Goal: Task Accomplishment & Management: Manage account settings

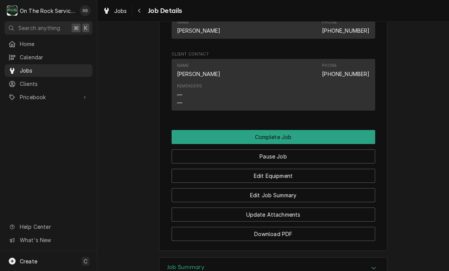
scroll to position [535, 0]
click at [301, 191] on button "Edit Job Summary" at bounding box center [274, 195] width 204 height 14
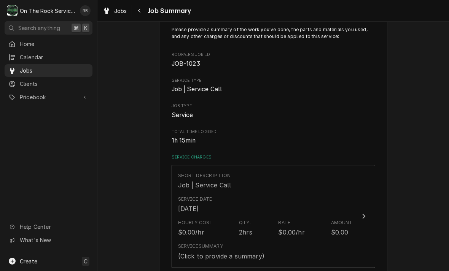
scroll to position [167, 0]
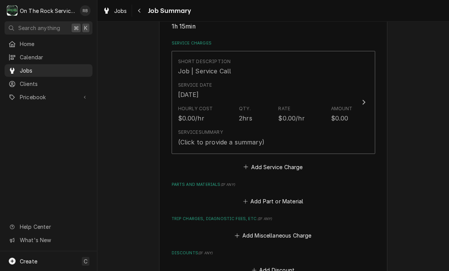
click at [365, 100] on icon "Update Line Item" at bounding box center [364, 102] width 4 height 6
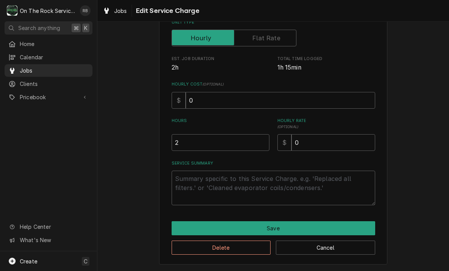
scroll to position [116, 0]
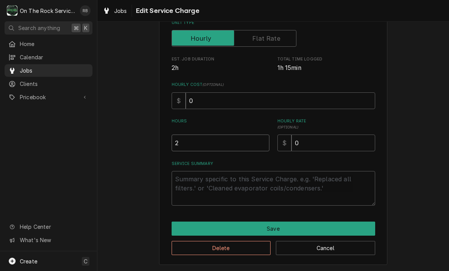
click at [192, 143] on input "2" at bounding box center [221, 143] width 98 height 17
type textarea "x"
type input "1"
click at [192, 173] on textarea "Service Summary" at bounding box center [274, 188] width 204 height 35
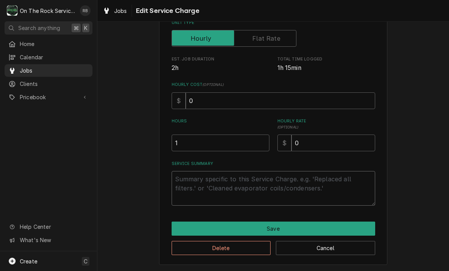
type textarea "x"
type textarea "8"
type textarea "x"
type textarea "8-"
type textarea "x"
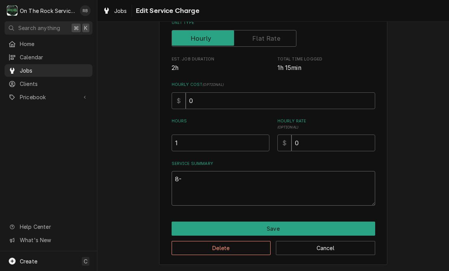
type textarea "8-2"
type textarea "x"
type textarea "8-26"
type textarea "x"
type textarea "8-26-"
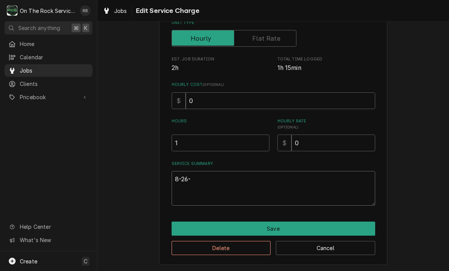
type textarea "x"
type textarea "8-26-2"
type textarea "x"
type textarea "8-26-20"
type textarea "x"
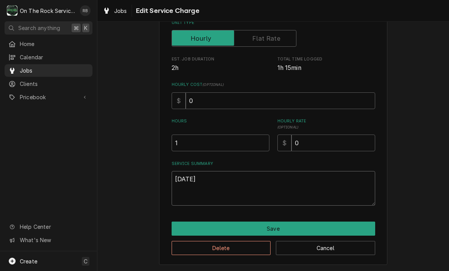
type textarea "8-26-202"
type textarea "x"
type textarea "8-26-2025"
type textarea "x"
type textarea "8-26-2025"
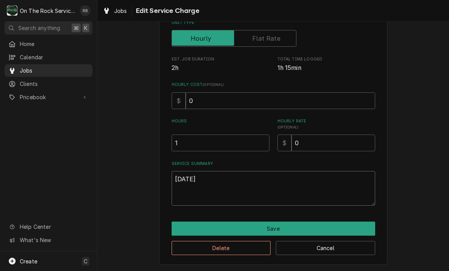
type textarea "x"
type textarea "[DATE]"
type textarea "x"
type textarea "8-26-2025 R"
type textarea "x"
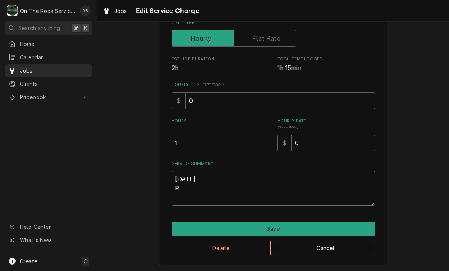
type textarea "8-26-2025 Ra"
type textarea "x"
type textarea "8-26-2025 Ray"
type textarea "x"
type textarea "8-26-2025 Ray"
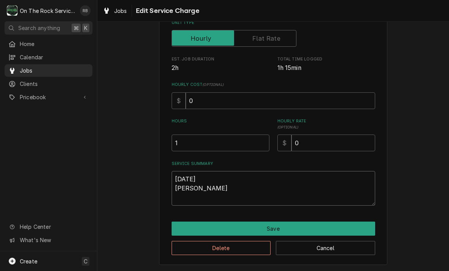
type textarea "x"
type textarea "8-26-2025 Ray p"
type textarea "x"
type textarea "8-26-2025 Ray pr"
type textarea "x"
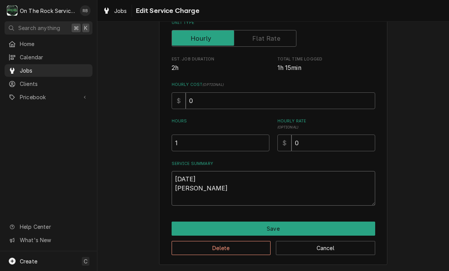
type textarea "8-26-2025 Ray pro"
type textarea "x"
type textarea "8-26-2025 Ray prov"
type textarea "x"
type textarea "8-26-2025 Ray provi"
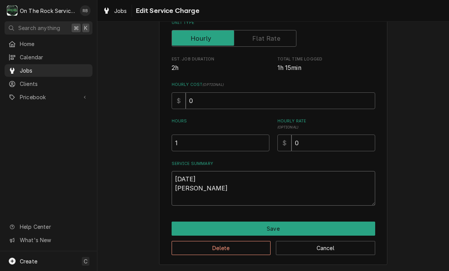
type textarea "x"
type textarea "8-26-2025 Ray provid"
type textarea "x"
type textarea "8-26-2025 Ray provide"
type textarea "x"
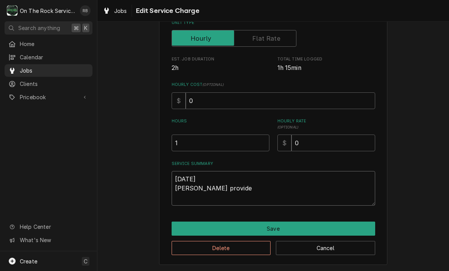
type textarea "8-26-2025 Ray provided"
type textarea "x"
type textarea "8-26-2025 Ray provided"
type textarea "x"
type textarea "8-26-2025 Ray provided s"
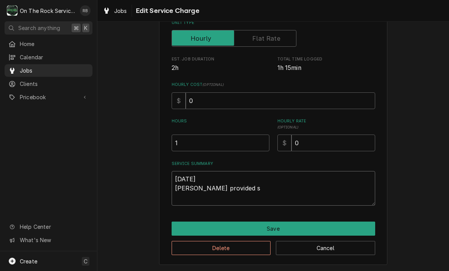
type textarea "x"
type textarea "8-26-2025 Ray provided se"
type textarea "x"
type textarea "8-26-2025 Ray provided ser"
type textarea "x"
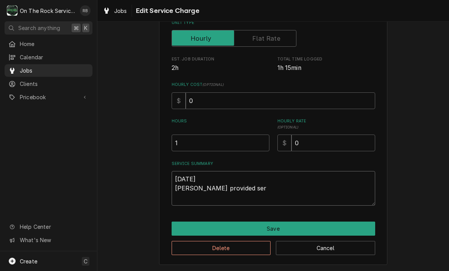
type textarea "8-26-2025 Ray provided serv"
type textarea "x"
type textarea "8-26-2025 Ray provided servi"
type textarea "x"
type textarea "8-26-2025 Ray provided servic"
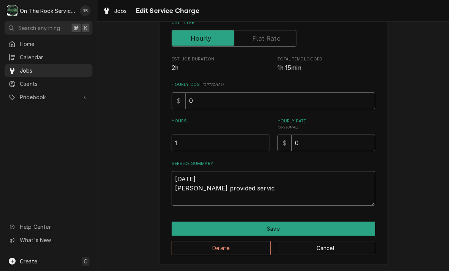
type textarea "x"
type textarea "8-26-2025 Ray provided service"
type textarea "x"
type textarea "8-26-2025 Ray provided service"
type textarea "x"
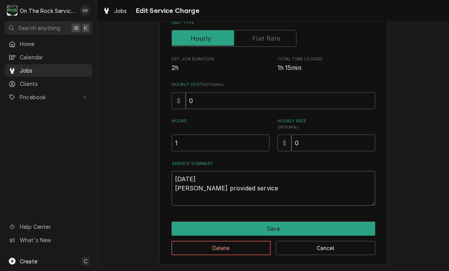
type textarea "8-26-2025 Ray provided service p"
type textarea "x"
type textarea "8-26-2025 Ray provided service pa"
type textarea "x"
type textarea "8-26-2025 Ray provided service par"
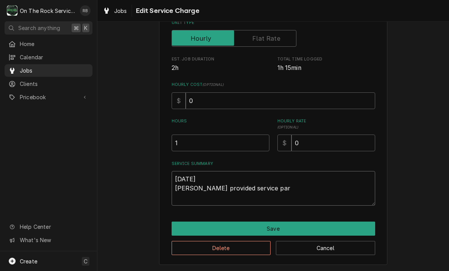
type textarea "x"
type textarea "8-26-2025 Ray provided service part"
type textarea "x"
type textarea "8-26-2025 Ray provided service parts"
type textarea "x"
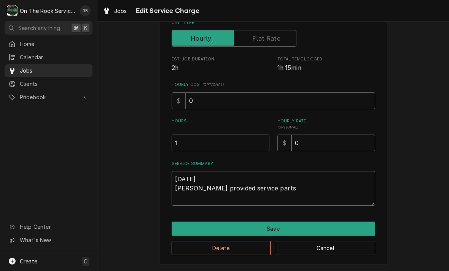
type textarea "8-26-2025 Ray provided service parts a"
type textarea "x"
type textarea "8-26-2025 Ray provided service parts an"
type textarea "x"
type textarea "8-26-2025 Ray provided service parts and"
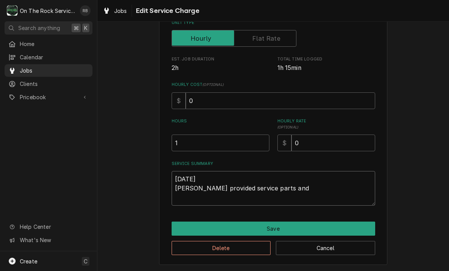
type textarea "x"
type textarea "8-26-2025 Ray provided service parts and l"
type textarea "x"
type textarea "8-26-2025 Ray provided service parts and la"
type textarea "x"
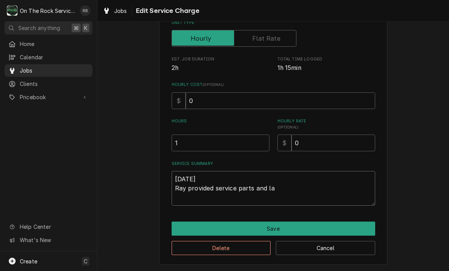
type textarea "8-26-2025 Ray provided service parts and lab"
type textarea "x"
type textarea "8-26-2025 Ray provided service parts and labo"
type textarea "x"
type textarea "8-26-2025 Ray provided service parts and labor"
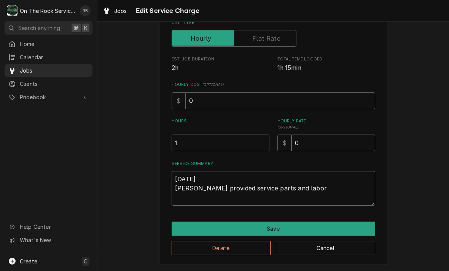
type textarea "x"
type textarea "8-26-2025 Ray provided service parts and labor"
type textarea "x"
type textarea "8-26-2025 Ray provided service parts and labor t"
type textarea "x"
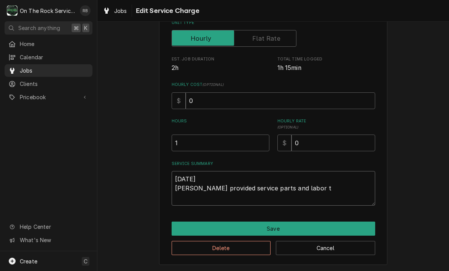
type textarea "8-26-2025 Ray provided service parts and labor to"
type textarea "x"
type textarea "8-26-2025 Ray provided service parts and labor to"
type textarea "x"
type textarea "8-26-2025 Ray provided service parts and labor to d"
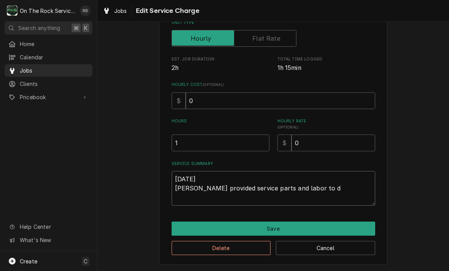
type textarea "x"
type textarea "8-26-2025 Ray provided service parts and labor to di"
type textarea "x"
type textarea "8-26-2025 Ray provided service parts and labor to dia"
type textarea "x"
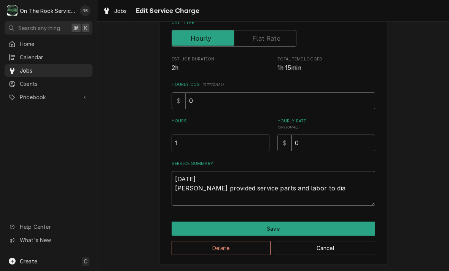
type textarea "8-26-2025 Ray provided service parts and labor to diagnose"
type textarea "x"
type textarea "8-26-2025 Ray provided service parts and labor to diagnose"
type textarea "x"
type textarea "8-26-2025 Ray provided service parts and labor to diagnose t"
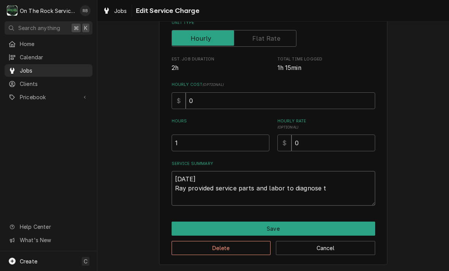
type textarea "x"
type textarea "8-26-2025 Ray provided service parts and labor to diagnose th"
type textarea "x"
type textarea "8-26-2025 Ray provided service parts and labor to diagnose the"
type textarea "x"
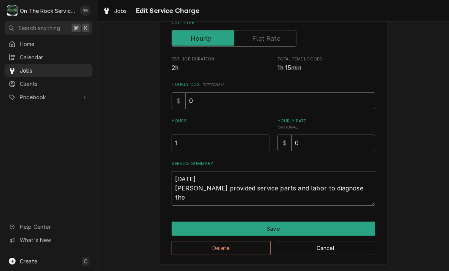
type textarea "8-26-2025 Ray provided service parts and labor to diagnose the"
type textarea "x"
type textarea "8-26-2025 Ray provided service parts and labor to diagnose the p"
type textarea "x"
type textarea "8-26-2025 Ray provided service parts and labor to diagnose the pr"
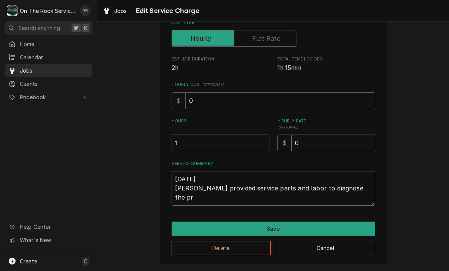
type textarea "x"
type textarea "8-26-2025 Ray provided service parts and labor to diagnose the pre"
type textarea "x"
type textarea "8-26-2025 Ray provided service parts and labor to diagnose the prep"
type textarea "x"
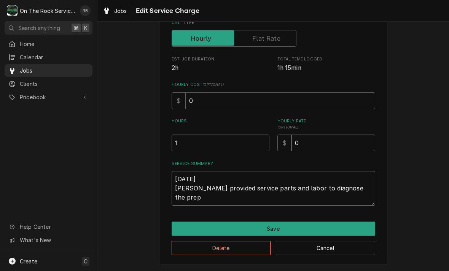
type textarea "8-26-2025 Ray provided service parts and labor to diagnose the prep"
type textarea "x"
type textarea "8-26-2025 Ray provided service parts and labor to diagnose the prep c"
type textarea "x"
type textarea "8-26-2025 Ray provided service parts and labor to diagnose the prep"
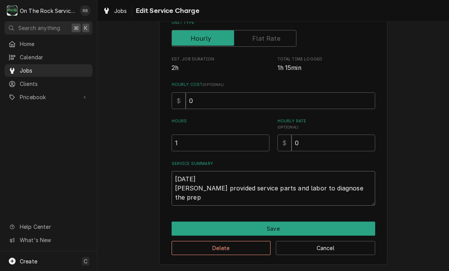
type textarea "x"
type textarea "8-26-2025 Ray provided service parts and labor to diagnose the prep t"
type textarea "x"
type textarea "8-26-2025 Ray provided service parts and labor to diagnose the prep ta"
type textarea "x"
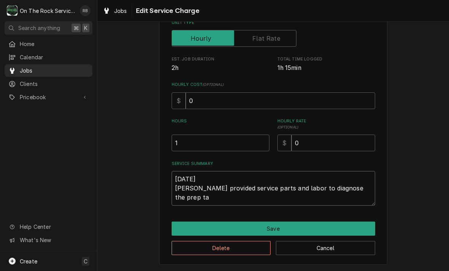
type textarea "8-26-2025 Ray provided service parts and labor to diagnose the prep tab"
type textarea "x"
type textarea "8-26-2025 Ray provided service parts and labor to diagnose the prep tabl"
type textarea "x"
type textarea "8-26-2025 Ray provided service parts and labor to diagnose the prep table"
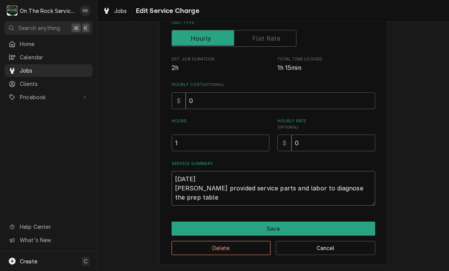
type textarea "x"
type textarea "8-26-2025 Ray provided service parts and labor to diagnose the prep table."
type textarea "x"
type textarea "8-26-2025 Ray provided service parts and labor to diagnose the prep table."
type textarea "x"
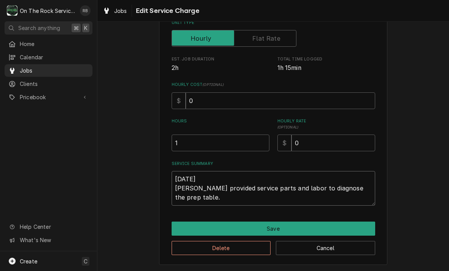
type textarea "8-26-2025 Ray provided service parts and labor to diagnose the prep table. T"
type textarea "x"
type textarea "8-26-2025 Ray provided service parts and labor to diagnose the prep table. Te"
type textarea "x"
type textarea "8-26-2025 Ray provided service parts and labor to diagnose the prep table. Tec"
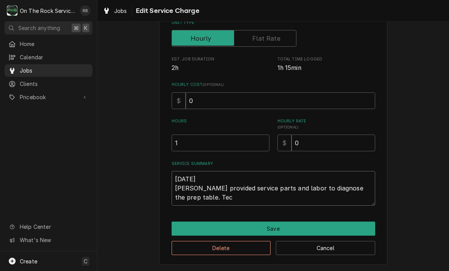
type textarea "x"
type textarea "8-26-2025 Ray provided service parts and labor to diagnose the prep table. Tech"
type textarea "x"
type textarea "8-26-2025 Ray provided service parts and labor to diagnose the prep table. Tech"
type textarea "x"
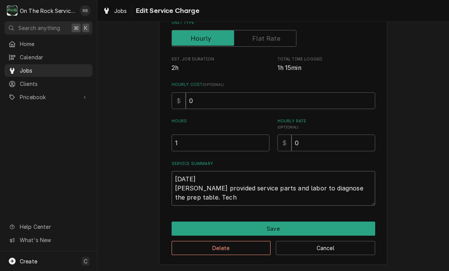
type textarea "8-26-2025 Ray provided service parts and labor to diagnose the prep table. Tech…"
type textarea "x"
type textarea "8-26-2025 Ray provided service parts and labor to diagnose the prep table. Tech…"
type textarea "x"
type textarea "8-26-2025 Ray provided service parts and labor to diagnose the prep table. Tech…"
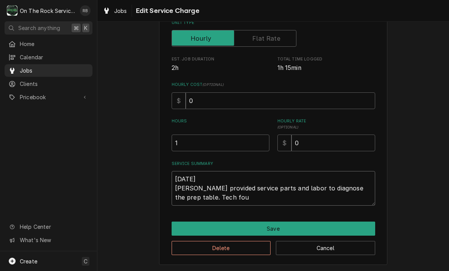
type textarea "x"
type textarea "8-26-2025 Ray provided service parts and labor to diagnose the prep table. Tech…"
type textarea "x"
type textarea "8-26-2025 Ray provided service parts and labor to diagnose the prep table. Tech…"
type textarea "x"
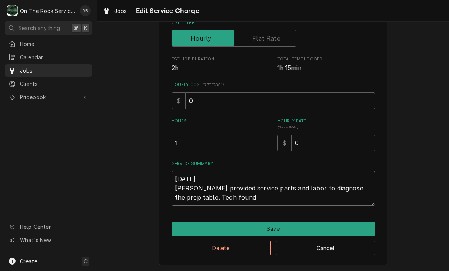
type textarea "8-26-2025 Ray provided service parts and labor to diagnose the prep table. Tech…"
type textarea "x"
type textarea "8-26-2025 Ray provided service parts and labor to diagnose the prep table. Tech…"
type textarea "x"
type textarea "8-26-2025 Ray provided service parts and labor to diagnose the prep table. Tech…"
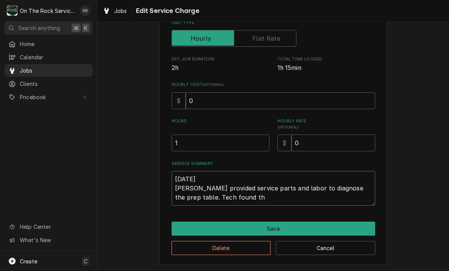
type textarea "x"
type textarea "8-26-2025 Ray provided service parts and labor to diagnose the prep table. Tech…"
type textarea "x"
type textarea "8-26-2025 Ray provided service parts and labor to diagnose the prep table. Tech…"
type textarea "x"
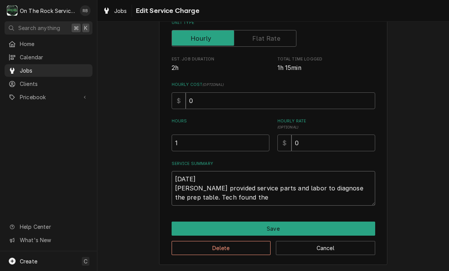
type textarea "8-26-2025 Ray provided service parts and labor to diagnose the prep table. Tech…"
type textarea "x"
type textarea "8-26-2025 Ray provided service parts and labor to diagnose the prep table. Tech…"
type textarea "x"
type textarea "8-26-2025 Ray provided service parts and labor to diagnose the prep table. Tech…"
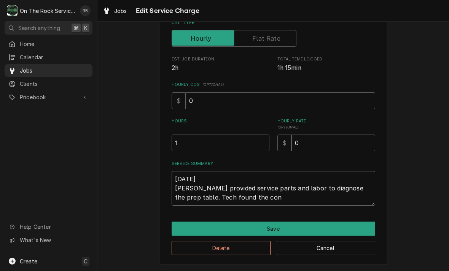
type textarea "x"
type textarea "8-26-2025 Ray provided service parts and labor to diagnose the prep table. Tech…"
type textarea "x"
type textarea "8-26-2025 Ray provided service parts and labor to diagnose the prep table. Tech…"
type textarea "x"
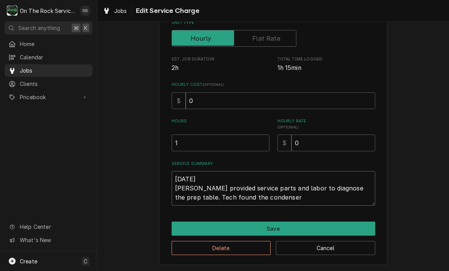
type textarea "8-26-2025 Ray provided service parts and labor to diagnose the prep table. Tech…"
type textarea "x"
type textarea "8-26-2025 Ray provided service parts and labor to diagnose the prep table. Tech…"
type textarea "x"
type textarea "8-26-2025 Ray provided service parts and labor to diagnose the prep table. Tech…"
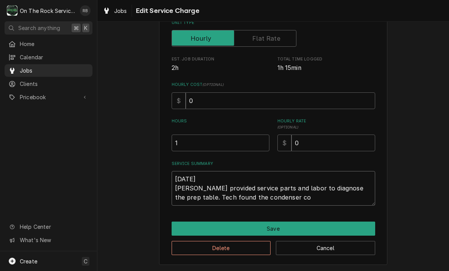
type textarea "x"
type textarea "8-26-2025 Ray provided service parts and labor to diagnose the prep table. Tech…"
type textarea "x"
type textarea "8-26-2025 Ray provided service parts and labor to diagnose the prep table. Tech…"
type textarea "x"
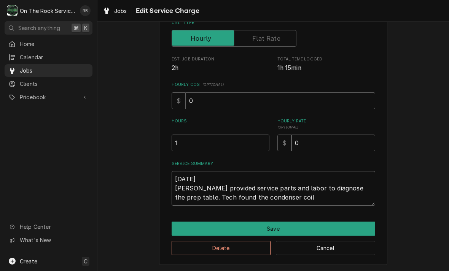
type textarea "8-26-2025 Ray provided service parts and labor to diagnose the prep table. Tech…"
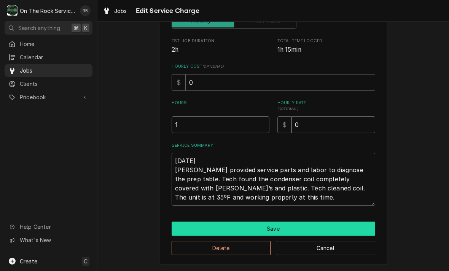
click at [351, 229] on button "Save" at bounding box center [274, 229] width 204 height 14
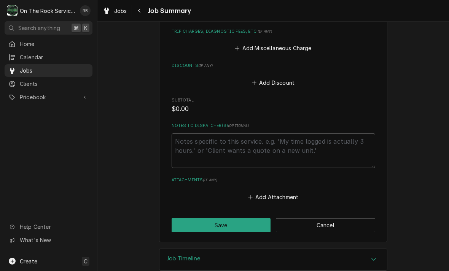
scroll to position [400, 0]
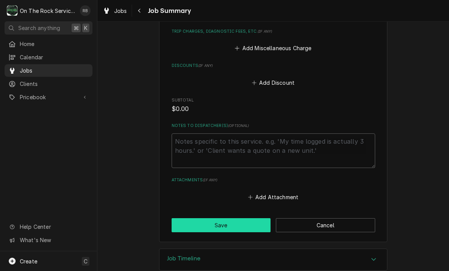
click at [233, 218] on button "Save" at bounding box center [221, 225] width 99 height 14
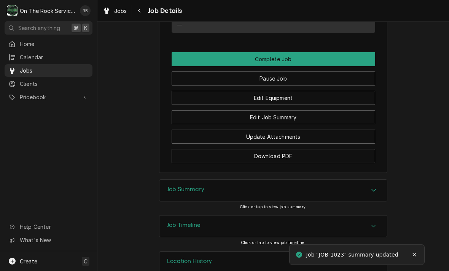
scroll to position [705, 0]
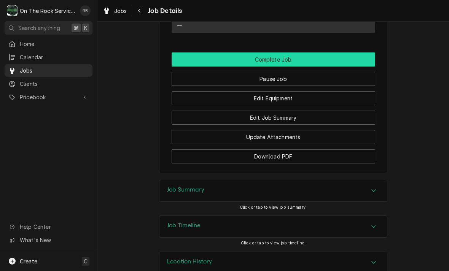
click at [299, 56] on button "Complete Job" at bounding box center [274, 60] width 204 height 14
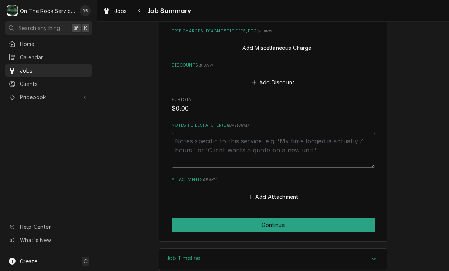
scroll to position [400, 0]
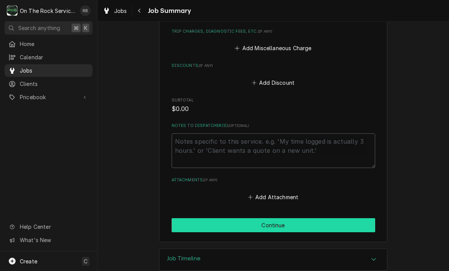
click at [322, 218] on button "Continue" at bounding box center [274, 225] width 204 height 14
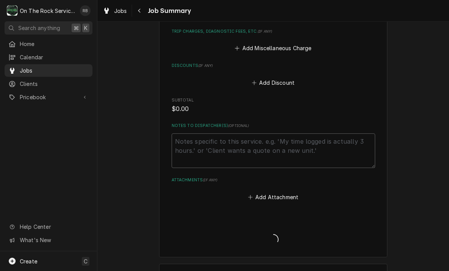
type textarea "x"
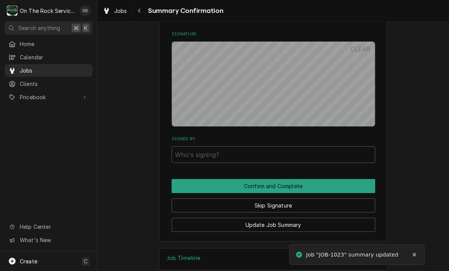
scroll to position [417, 0]
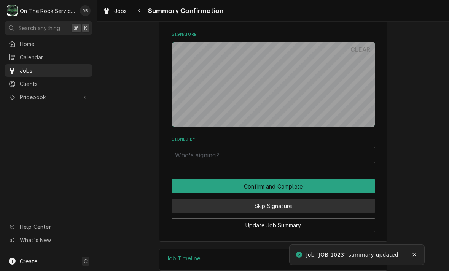
click at [294, 199] on button "Skip Signature" at bounding box center [274, 206] width 204 height 14
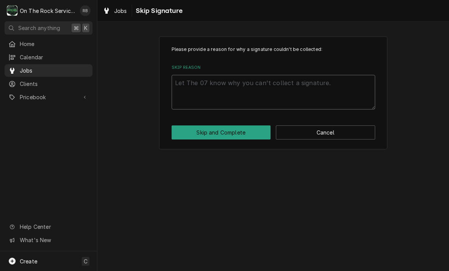
click at [191, 87] on textarea "Skip Reason" at bounding box center [274, 92] width 204 height 35
type textarea "x"
type textarea "N"
type textarea "x"
type textarea "No"
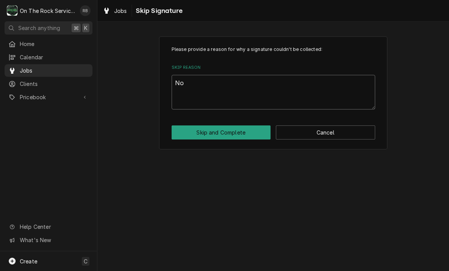
type textarea "x"
type textarea "Not"
type textarea "x"
type textarea "Not"
type textarea "x"
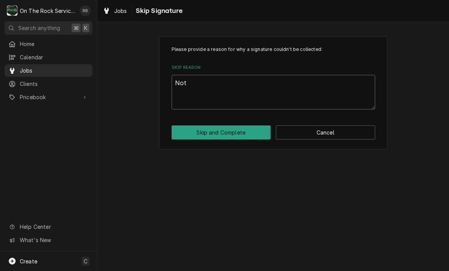
type textarea "Not n"
type textarea "x"
type textarea "Not ne"
type textarea "x"
type textarea "Not nee"
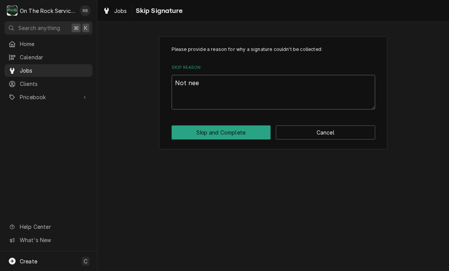
type textarea "x"
type textarea "Not need"
type textarea "x"
type textarea "Not neede"
type textarea "x"
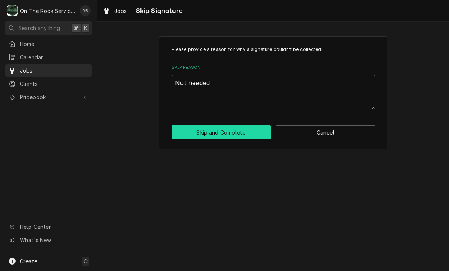
type textarea "Not needed"
click at [236, 129] on button "Skip and Complete" at bounding box center [221, 133] width 99 height 14
type textarea "x"
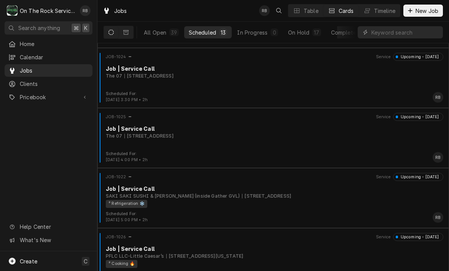
scroll to position [411, 0]
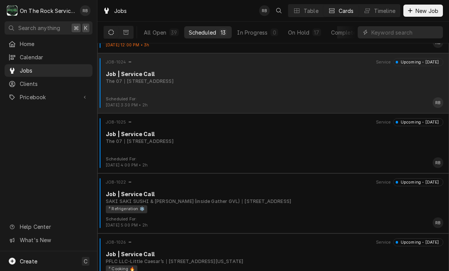
click at [174, 83] on div "1010 Laurens Rd, Greenville, SC 29607" at bounding box center [148, 81] width 49 height 7
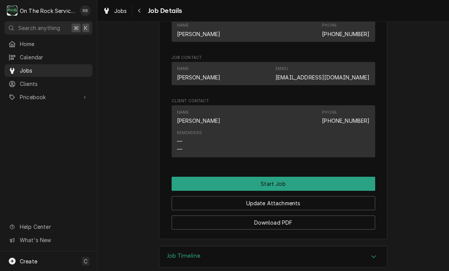
scroll to position [461, 0]
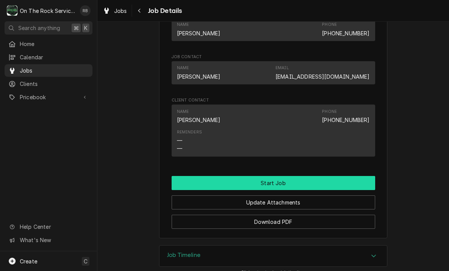
click at [287, 181] on button "Start Job" at bounding box center [274, 183] width 204 height 14
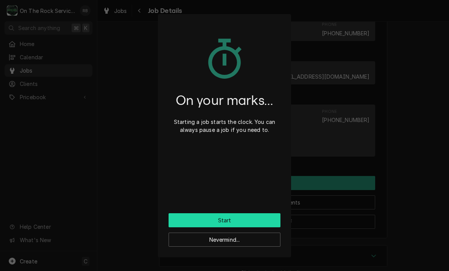
click at [260, 215] on button "Start" at bounding box center [225, 221] width 112 height 14
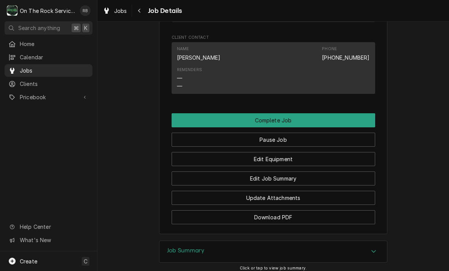
scroll to position [545, 0]
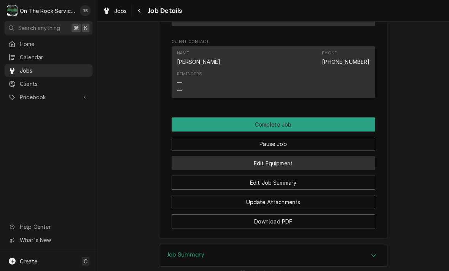
click at [298, 159] on button "Edit Equipment" at bounding box center [274, 163] width 204 height 14
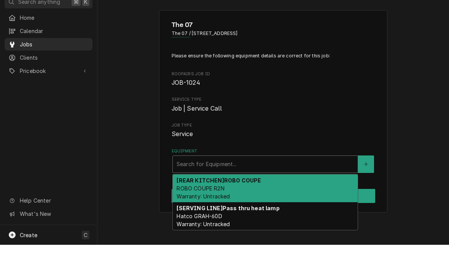
click at [212, 231] on strong "[SERVING LINE] Pass thru heat lamp" at bounding box center [228, 234] width 103 height 6
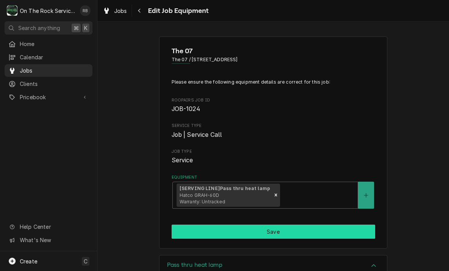
click at [328, 226] on button "Save" at bounding box center [274, 232] width 204 height 14
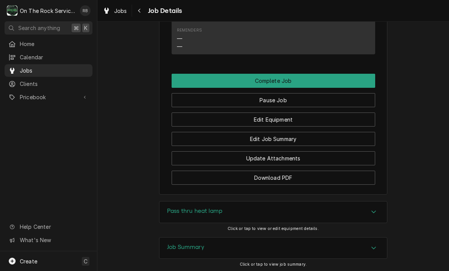
scroll to position [587, 0]
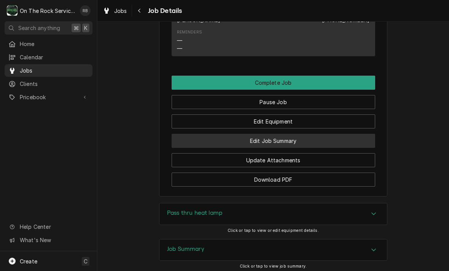
click at [299, 138] on button "Edit Job Summary" at bounding box center [274, 141] width 204 height 14
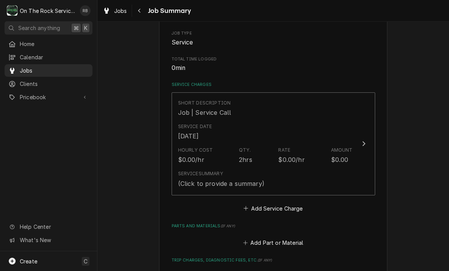
scroll to position [145, 0]
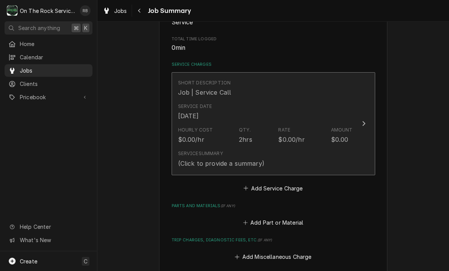
click at [361, 121] on div "Update Line Item" at bounding box center [364, 123] width 10 height 9
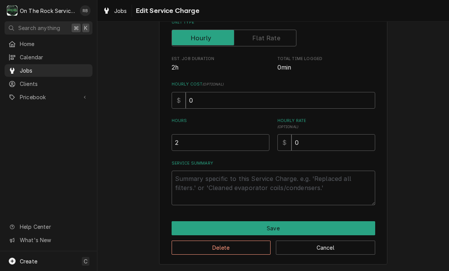
scroll to position [116, 0]
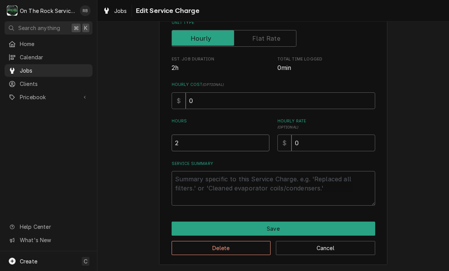
click at [193, 138] on input "2" at bounding box center [221, 143] width 98 height 17
type textarea "x"
type input "1"
click at [198, 177] on textarea "Service Summary" at bounding box center [274, 188] width 204 height 35
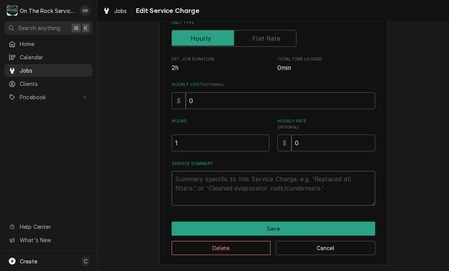
type textarea "x"
type textarea "8"
type textarea "x"
type textarea "8-"
type textarea "x"
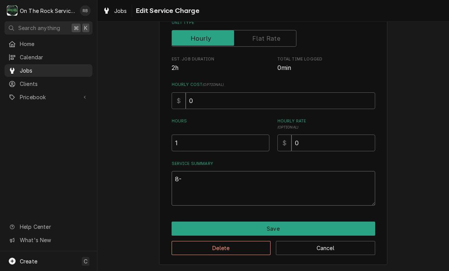
type textarea "8-2"
type textarea "x"
type textarea "8-26"
type textarea "x"
type textarea "8-26-"
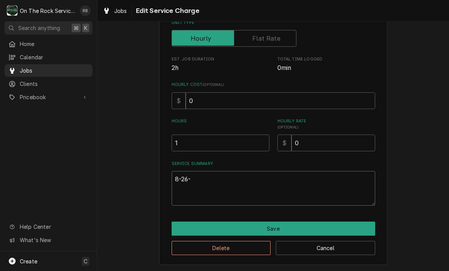
type textarea "x"
type textarea "8-26-2"
type textarea "x"
type textarea "8-26-20"
type textarea "x"
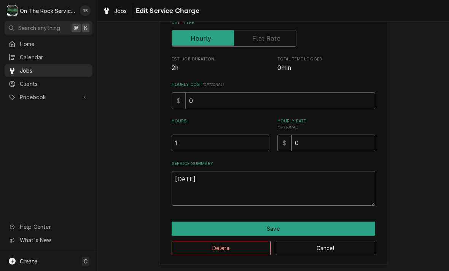
type textarea "8-26-202"
type textarea "x"
type textarea "8-26-2025"
type textarea "x"
type textarea "8-26-2025"
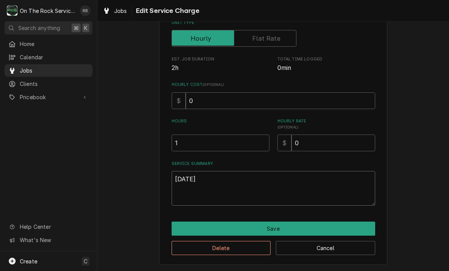
type textarea "x"
type textarea "8-26-2025 R"
type textarea "x"
type textarea "8-26-2025 Ray"
type textarea "x"
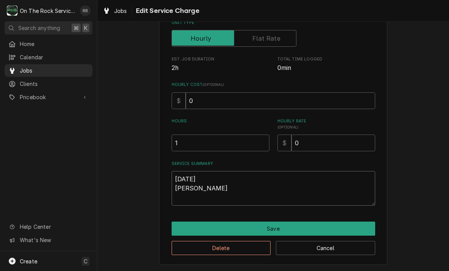
type textarea "8-26-2025 Ray"
type textarea "x"
type textarea "8-26-2025 Ray p"
type textarea "x"
type textarea "8-26-2025 Ray pr"
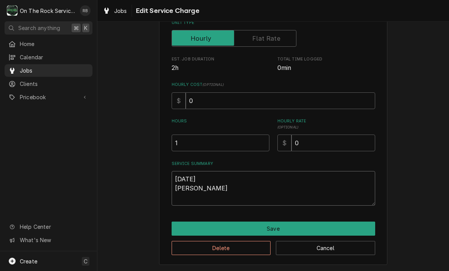
type textarea "x"
type textarea "8-26-2025 Ray pro"
type textarea "x"
type textarea "8-26-2025 Ray prov"
type textarea "x"
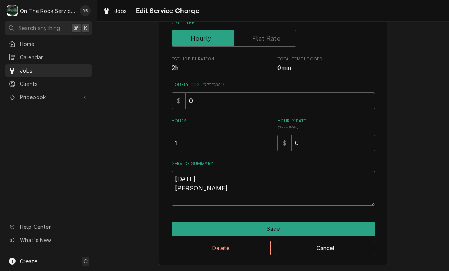
type textarea "8-26-2025 Ray provi"
type textarea "x"
type textarea "8-26-2025 Ray provid"
type textarea "x"
type textarea "8-26-2025 Ray provide"
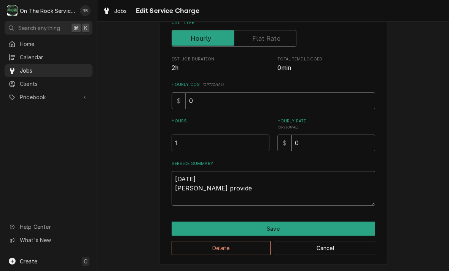
type textarea "x"
type textarea "8-26-2025 Ray provided"
type textarea "x"
type textarea "8-26-2025 Ray provided"
type textarea "x"
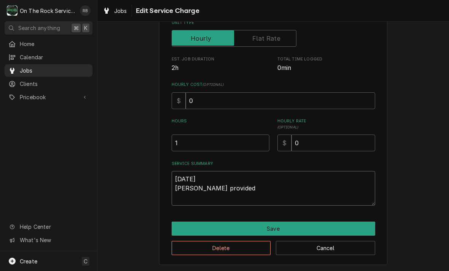
type textarea "8-26-2025 Ray provided s"
type textarea "x"
type textarea "8-26-2025 Ray provided se"
type textarea "x"
type textarea "8-26-2025 Ray provided ser"
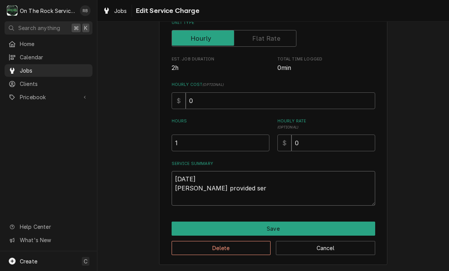
type textarea "x"
type textarea "8-26-2025 Ray provided serv"
type textarea "x"
type textarea "8-26-2025 Ray provided servic"
type textarea "x"
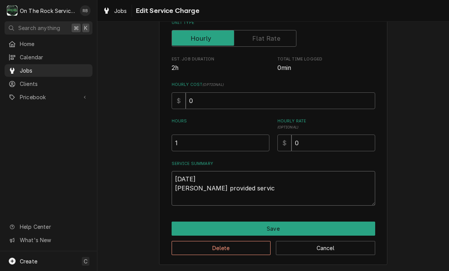
type textarea "8-26-2025 Ray provided service"
type textarea "x"
type textarea "8-26-2025 Ray provided service"
type textarea "x"
type textarea "8-26-2025 Ray provided service p"
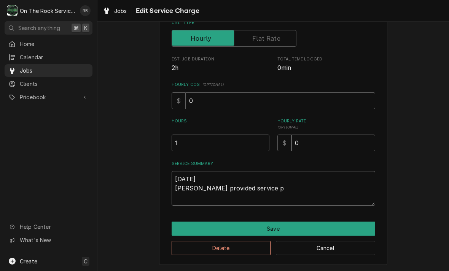
type textarea "x"
type textarea "8-26-2025 Ray provided service pa"
type textarea "x"
type textarea "8-26-2025 Ray provided service par"
type textarea "x"
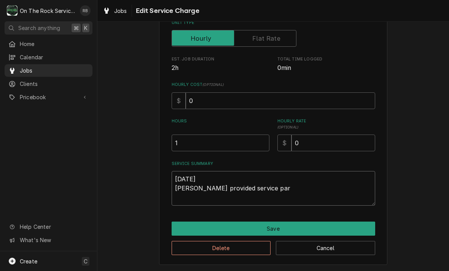
type textarea "8-26-2025 Ray provided service part"
type textarea "x"
type textarea "8-26-2025 Ray provided service parts"
type textarea "x"
type textarea "8-26-2025 Ray provided service parts"
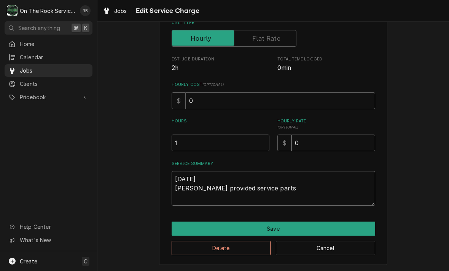
type textarea "x"
type textarea "8-26-2025 Ray provided service parts a"
type textarea "x"
type textarea "8-26-2025 Ray provided service parts an"
type textarea "x"
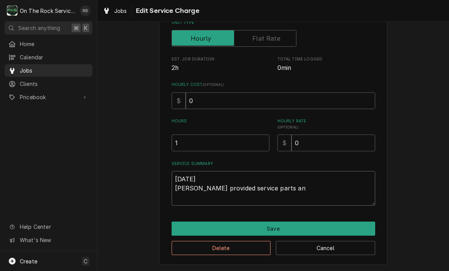
type textarea "8-26-2025 Ray provided service parts and"
type textarea "x"
type textarea "8-26-2025 Ray provided service parts and"
type textarea "x"
type textarea "8-26-2025 Ray provided service parts and l"
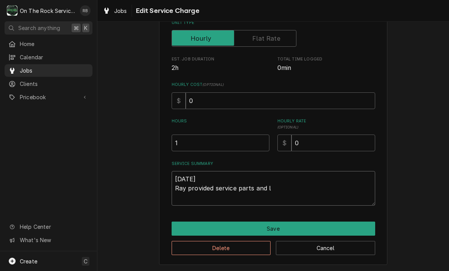
type textarea "x"
type textarea "8-26-2025 Ray provided service parts and la"
type textarea "x"
type textarea "8-26-2025 Ray provided service parts and lab"
type textarea "x"
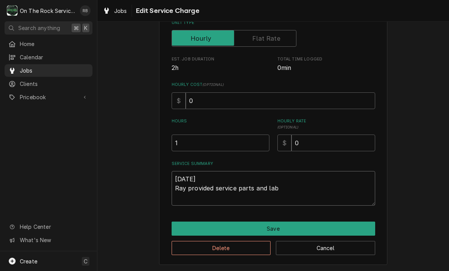
type textarea "8-26-2025 Ray provided service parts and labo"
type textarea "x"
type textarea "8-26-2025 Ray provided service parts and labor"
type textarea "x"
type textarea "8-26-2025 Ray provided service parts and labor"
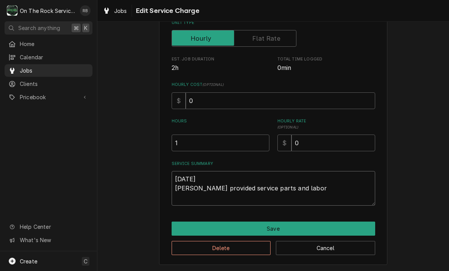
type textarea "x"
type textarea "8-26-2025 Ray provided service parts and labor t"
type textarea "x"
type textarea "8-26-2025 Ray provided service parts and labor to"
type textarea "x"
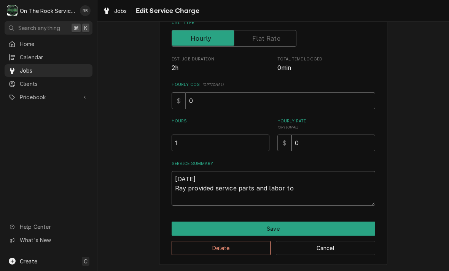
type textarea "8-26-2025 Ray provided service parts and labor to"
type textarea "x"
type textarea "8-26-2025 Ray provided service parts and labor to d"
type textarea "x"
type textarea "8-26-2025 Ray provided service parts and labor to di"
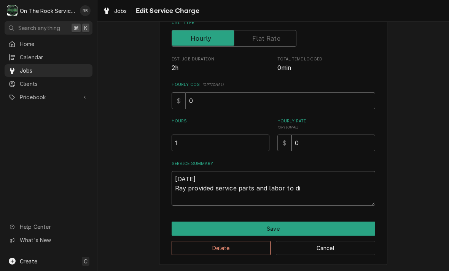
type textarea "x"
type textarea "8-26-2025 Ray provided service parts and labor to dia"
type textarea "x"
type textarea "8-26-2025 Ray provided service parts and labor to diagnose"
type textarea "x"
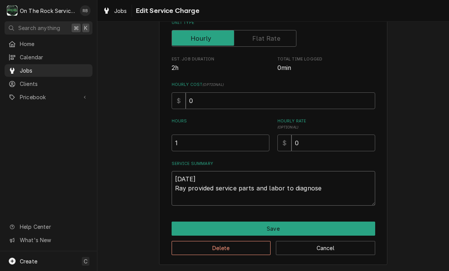
type textarea "8-26-2025 Ray provided service parts and labor to diagnose"
type textarea "x"
type textarea "8-26-2025 Ray provided service parts and labor to diagnose h"
type textarea "x"
type textarea "8-26-2025 Ray provided service parts and labor to diagnose he"
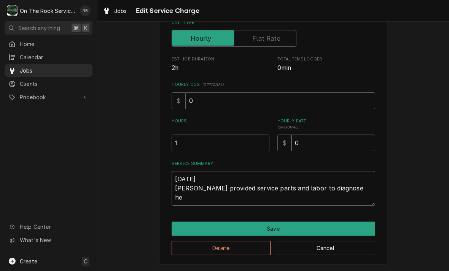
type textarea "x"
type textarea "8-26-2025 Ray provided service parts and labor to diagnose hea"
type textarea "x"
type textarea "8-26-2025 Ray provided service parts and labor to diagnose heat"
type textarea "x"
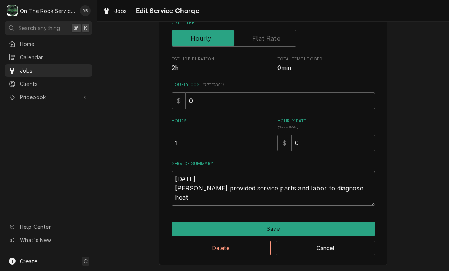
type textarea "8-26-2025 Ray provided service parts and labor to diagnose heat"
type textarea "x"
type textarea "8-26-2025 Ray provided service parts and labor to diagnose heat l"
type textarea "x"
type textarea "8-26-2025 Ray provided service parts and labor to diagnose heat la"
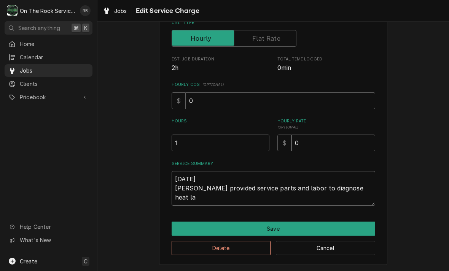
type textarea "x"
type textarea "8-26-2025 Ray provided service parts and labor to diagnose heat lam"
type textarea "x"
type textarea "8-26-2025 Ray provided service parts and labor to diagnose heat lamp"
type textarea "x"
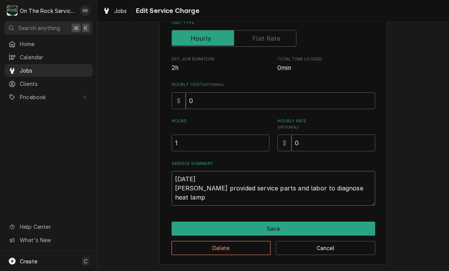
type textarea "8-26-2025 Ray provided service parts and labor to diagnose heat lamp."
type textarea "x"
type textarea "8-26-2025 Ray provided service parts and labor to diagnose heat lamp."
type textarea "x"
type textarea "8-26-2025 Ray provided service parts and labor to diagnose heat lamp. T"
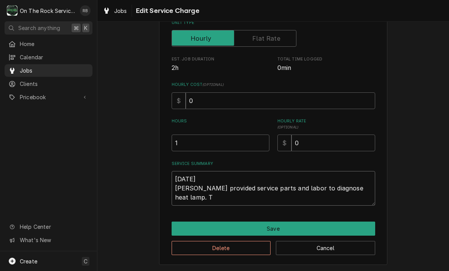
type textarea "x"
type textarea "8-26-2025 Ray provided service parts and labor to diagnose heat lamp. Te"
type textarea "x"
type textarea "8-26-2025 Ray provided service parts and labor to diagnose heat lamp. Tec"
type textarea "x"
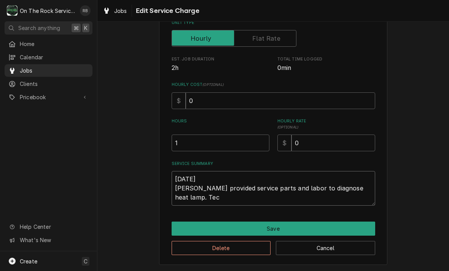
type textarea "8-26-2025 Ray provided service parts and labor to diagnose heat lamp. Tech"
type textarea "x"
type textarea "8-26-2025 Ray provided service parts and labor to diagnose heat lamp. Tech"
type textarea "x"
type textarea "8-26-2025 Ray provided service parts and labor to diagnose heat lamp. Tech f"
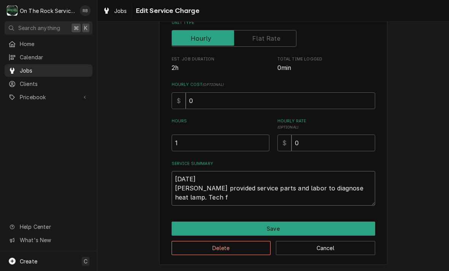
type textarea "x"
type textarea "8-26-2025 Ray provided service parts and labor to diagnose heat lamp. Tech fo"
type textarea "x"
type textarea "8-26-2025 Ray provided service parts and labor to diagnose heat lamp. Tech fou"
type textarea "x"
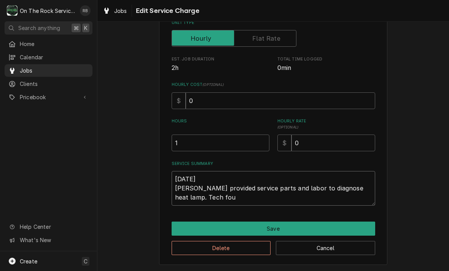
type textarea "8-26-2025 Ray provided service parts and labor to diagnose heat lamp. Tech foun"
type textarea "x"
type textarea "8-26-2025 Ray provided service parts and labor to diagnose heat lamp. Tech found"
type textarea "x"
type textarea "8-26-2025 Ray provided service parts and labor to diagnose heat lamp. Tech found"
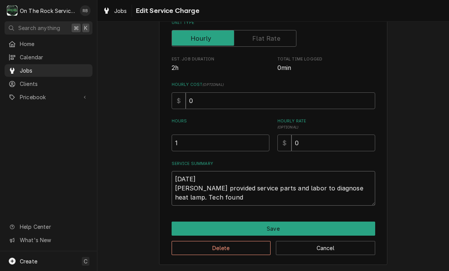
type textarea "x"
type textarea "8-26-2025 Ray provided service parts and labor to diagnose heat lamp. Tech foun…"
type textarea "x"
type textarea "8-26-2025 Ray provided service parts and labor to diagnose heat lamp. Tech foun…"
type textarea "x"
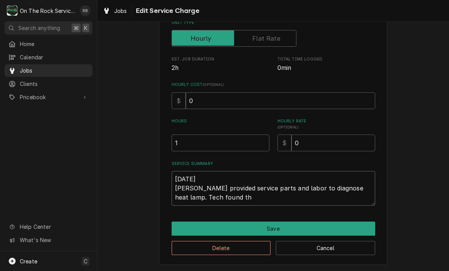
type textarea "8-26-2025 Ray provided service parts and labor to diagnose heat lamp. Tech foun…"
type textarea "x"
type textarea "8-26-2025 Ray provided service parts and labor to diagnose heat lamp. Tech foun…"
type textarea "x"
type textarea "8-26-2025 Ray provided service parts and labor to diagnose heat lamp. Tech foun…"
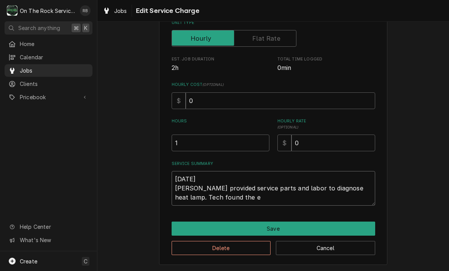
type textarea "x"
type textarea "8-26-2025 Ray provided service parts and labor to diagnose heat lamp. Tech foun…"
type textarea "x"
type textarea "8-26-2025 Ray provided service parts and labor to diagnose heat lamp. Tech foun…"
type textarea "x"
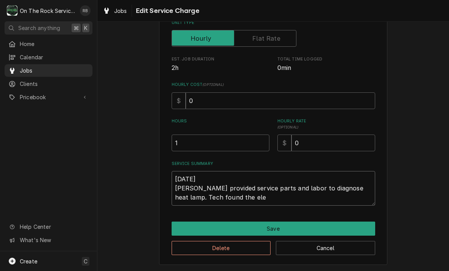
type textarea "8-26-2025 Ray provided service parts and labor to diagnose heat lamp. Tech foun…"
type textarea "x"
type textarea "8-26-2025 Ray provided service parts and labor to diagnose heat lamp. Tech foun…"
type textarea "x"
type textarea "8-26-2025 Ray provided service parts and labor to diagnose heat lamp. Tech foun…"
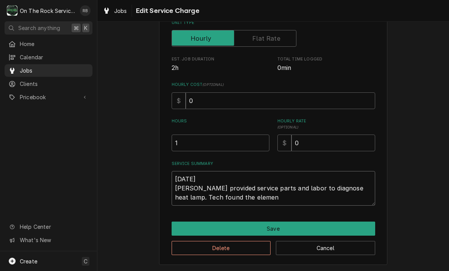
type textarea "x"
type textarea "8-26-2025 Ray provided service parts and labor to diagnose heat lamp. Tech foun…"
type textarea "x"
type textarea "8-26-2025 Ray provided service parts and labor to diagnose heat lamp. Tech foun…"
type textarea "x"
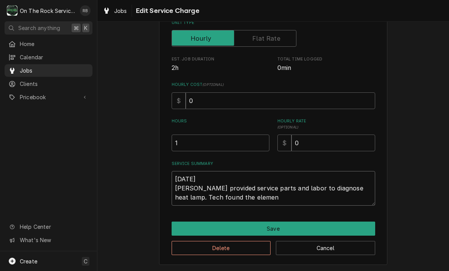
type textarea "8-26-2025 Ray provided service parts and labor to diagnose heat lamp. Tech foun…"
type textarea "x"
type textarea "8-26-2025 Ray provided service parts and labor to diagnose heat lamp. Tech foun…"
type textarea "x"
type textarea "8-26-2025 Ray provided service parts and labor to diagnose heat lamp. Tech foun…"
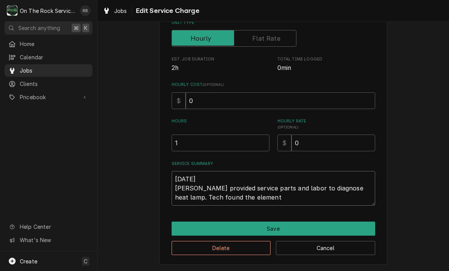
type textarea "x"
type textarea "8-26-2025 Ray provided service parts and labor to diagnose heat lamp. Tech foun…"
type textarea "x"
type textarea "8-26-2025 Ray provided service parts and labor to diagnose heat lamp. Tech foun…"
type textarea "x"
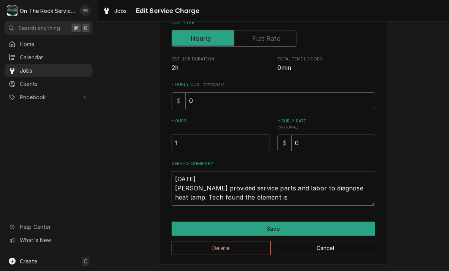
type textarea "8-26-2025 Ray provided service parts and labor to diagnose heat lamp. Tech foun…"
type textarea "x"
type textarea "8-26-2025 Ray provided service parts and labor to diagnose heat lamp. Tech foun…"
type textarea "x"
type textarea "8-26-2025 Ray provided service parts and labor to diagnose heat lamp. Tech foun…"
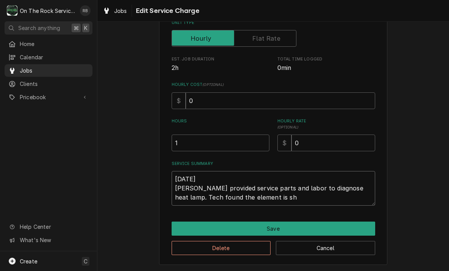
type textarea "x"
type textarea "8-26-2025 Ray provided service parts and labor to diagnose heat lamp. Tech foun…"
type textarea "x"
type textarea "8-26-2025 Ray provided service parts and labor to diagnose heat lamp. Tech foun…"
type textarea "x"
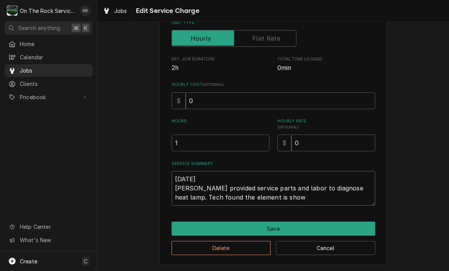
type textarea "8-26-2025 Ray provided service parts and labor to diagnose heat lamp. Tech foun…"
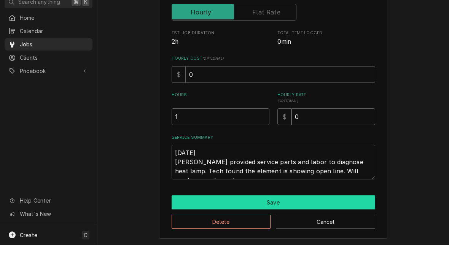
click at [346, 222] on button "Save" at bounding box center [274, 229] width 204 height 14
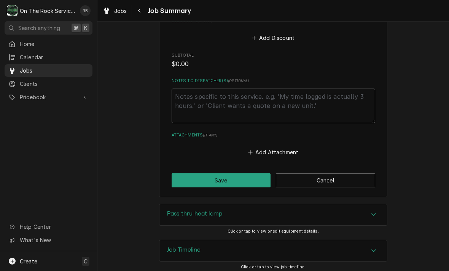
scroll to position [426, 0]
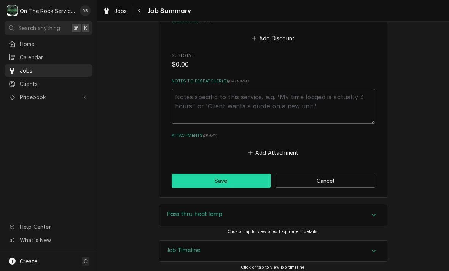
click at [234, 182] on button "Save" at bounding box center [221, 181] width 99 height 14
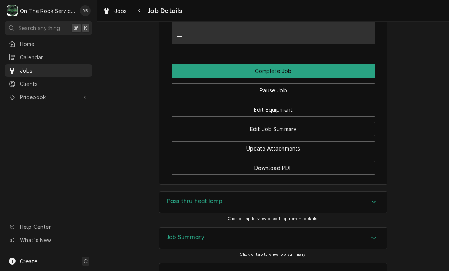
scroll to position [671, 0]
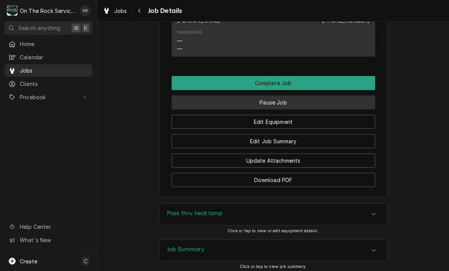
click at [275, 101] on button "Pause Job" at bounding box center [274, 103] width 204 height 14
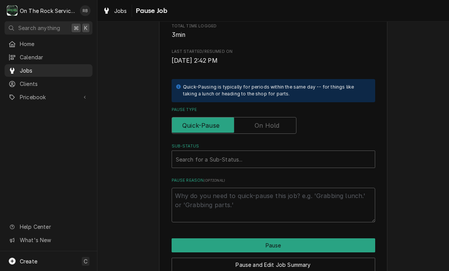
scroll to position [121, 0]
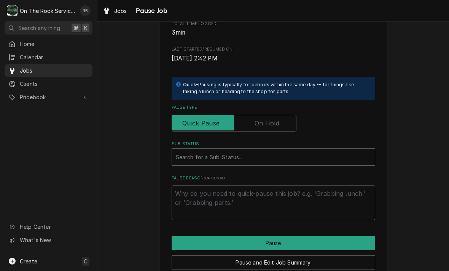
click at [281, 121] on input "Pause Type" at bounding box center [234, 123] width 118 height 17
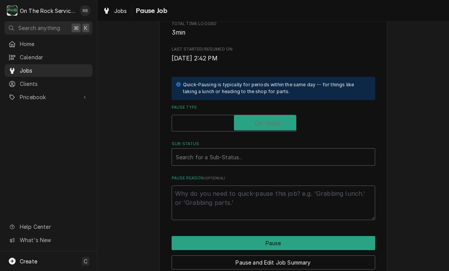
checkbox input "true"
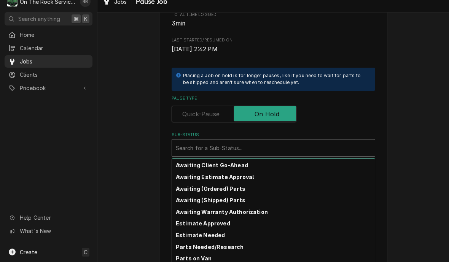
scroll to position [8, 0]
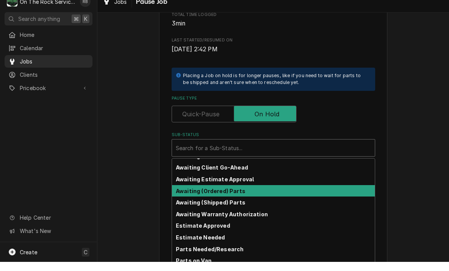
click at [230, 195] on div "Awaiting (Ordered) Parts" at bounding box center [273, 201] width 203 height 12
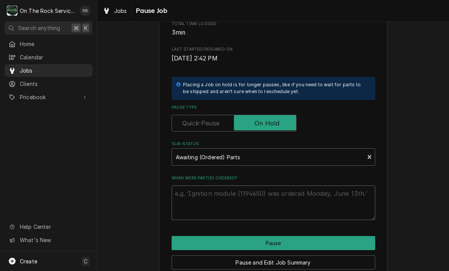
click at [209, 191] on textarea "When were part(s) ordered?" at bounding box center [274, 203] width 204 height 35
type textarea "x"
type textarea "8"
type textarea "x"
type textarea "8-"
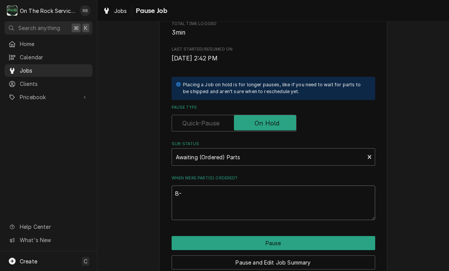
type textarea "x"
type textarea "8-2"
type textarea "x"
type textarea "8-26"
type textarea "x"
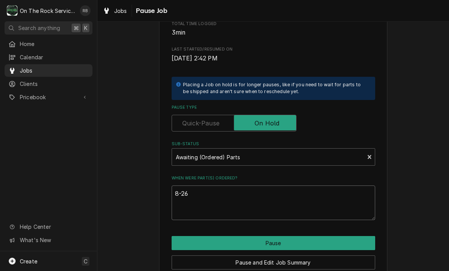
type textarea "8-26-"
type textarea "x"
type textarea "8-26-2"
type textarea "x"
type textarea "8-26-20"
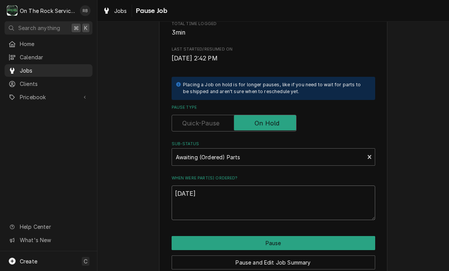
type textarea "x"
type textarea "8-26-202"
type textarea "x"
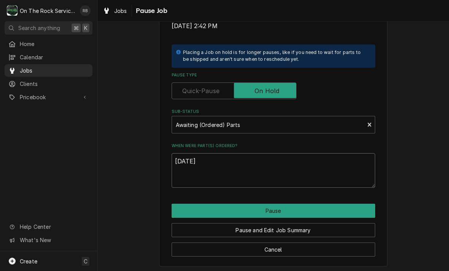
scroll to position [153, 0]
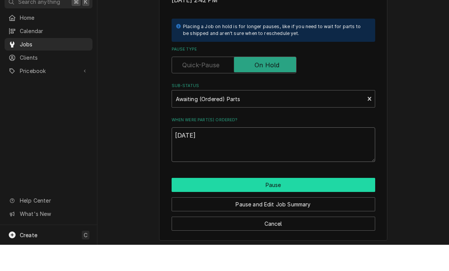
type textarea "8-26-2025"
click at [339, 204] on button "Pause" at bounding box center [274, 211] width 204 height 14
type textarea "x"
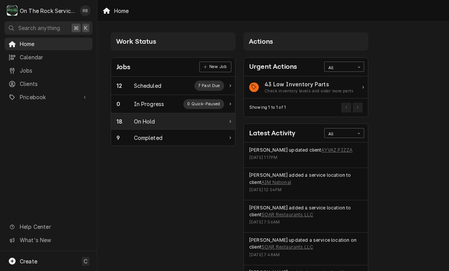
click at [158, 121] on div "18 On Hold" at bounding box center [170, 122] width 108 height 8
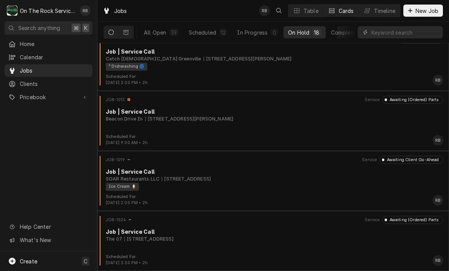
scroll to position [855, 0]
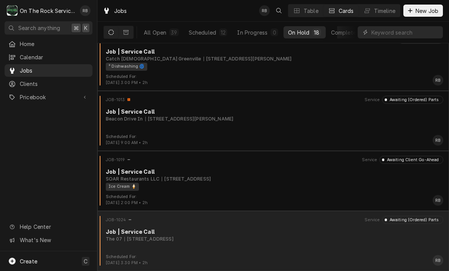
click at [256, 233] on div "Job | Service Call" at bounding box center [275, 232] width 338 height 8
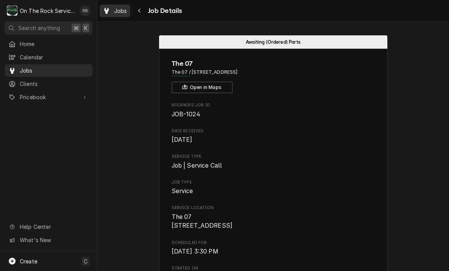
click at [124, 9] on span "Jobs" at bounding box center [120, 11] width 13 height 8
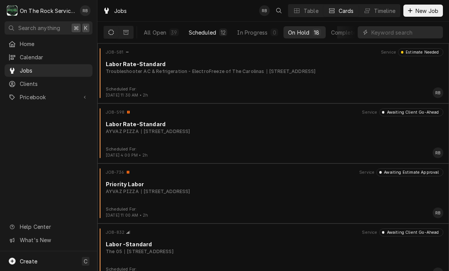
click at [208, 32] on div "Scheduled" at bounding box center [202, 33] width 27 height 8
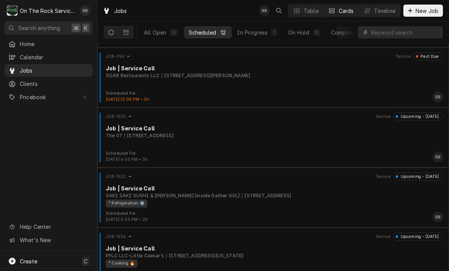
scroll to position [362, 0]
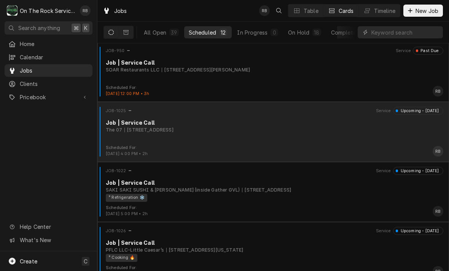
click at [306, 127] on div "The 07 [STREET_ADDRESS]" at bounding box center [275, 130] width 338 height 7
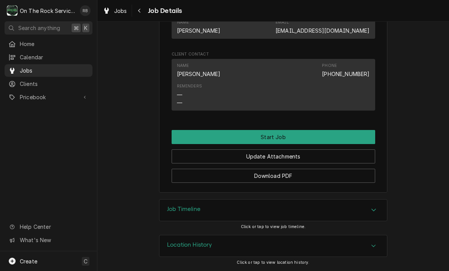
scroll to position [481, 0]
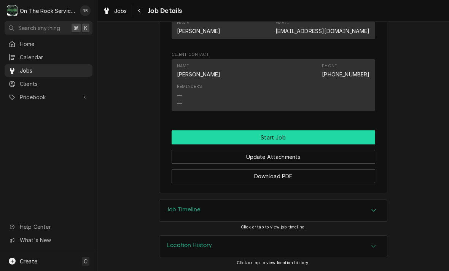
click at [306, 132] on button "Start Job" at bounding box center [274, 138] width 204 height 14
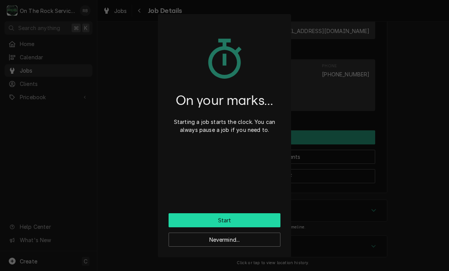
click at [268, 215] on button "Start" at bounding box center [225, 221] width 112 height 14
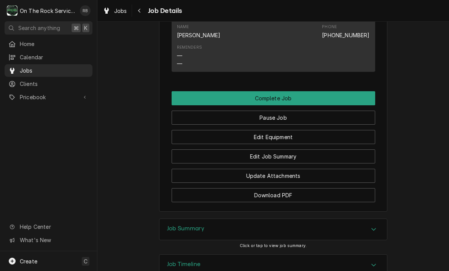
scroll to position [546, 0]
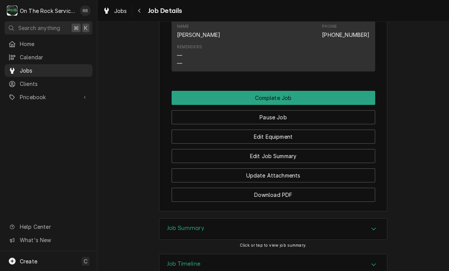
click at [310, 134] on button "Edit Equipment" at bounding box center [274, 137] width 204 height 14
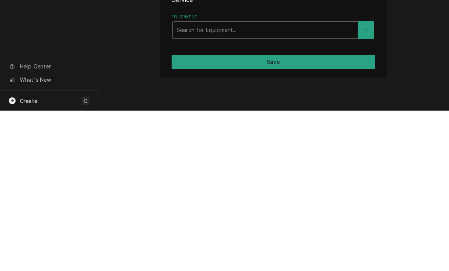
click at [367, 188] on icon "Create New Equipment" at bounding box center [366, 190] width 5 height 5
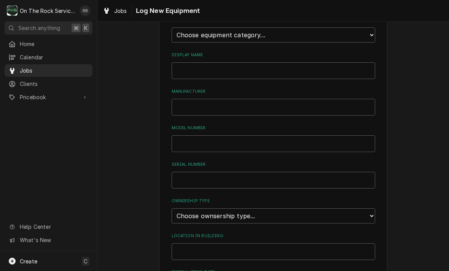
scroll to position [46, 0]
click at [370, 30] on select "Choose equipment category... Cooking Equipment Fryers Ice Machines Ovens and Ra…" at bounding box center [274, 36] width 204 height 15
select select "1"
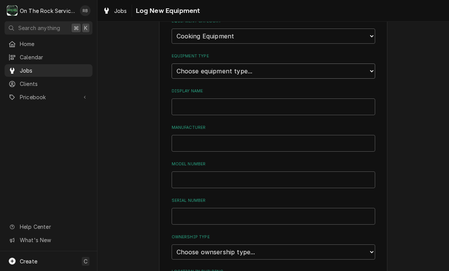
click at [367, 65] on select "Choose equipment type... Broiler Charbroiler Commercial Microwave Commercial To…" at bounding box center [274, 71] width 204 height 15
select select "11"
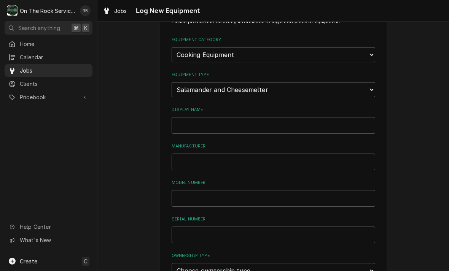
scroll to position [32, 0]
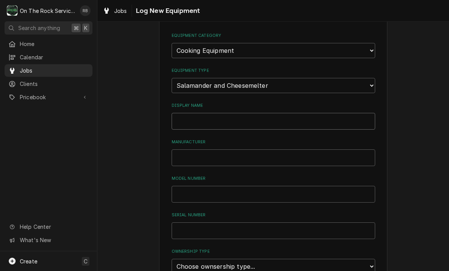
click at [187, 113] on input "Display Name" at bounding box center [274, 121] width 204 height 17
type input "Melter"
click at [195, 150] on input "Manufacturer" at bounding box center [274, 158] width 204 height 17
type input "l"
type input "Lang"
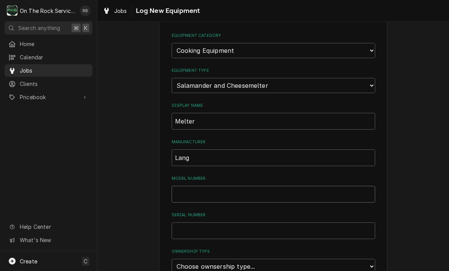
click at [188, 186] on input "Model Number" at bounding box center [274, 194] width 204 height 17
type input "136CMW-208V"
click at [195, 223] on input "Serial Number" at bounding box center [274, 231] width 204 height 17
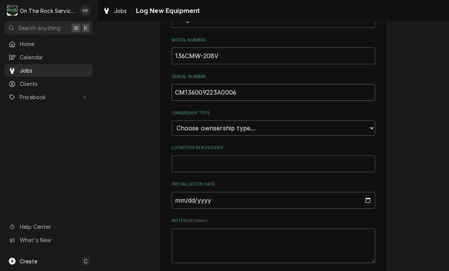
scroll to position [176, 0]
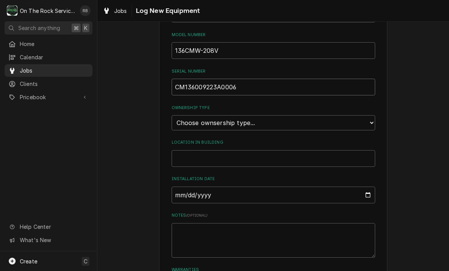
type input "CM136009223A0006"
click at [372, 115] on select "Choose ownsership type... Unknown Owned Leased Rented" at bounding box center [274, 122] width 204 height 15
select select "1"
click at [193, 150] on input "Location in Building" at bounding box center [274, 158] width 204 height 17
type input "Kitchen"
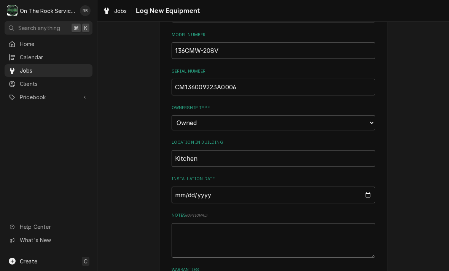
click at [203, 187] on input "Installation Date" at bounding box center [274, 195] width 204 height 17
type input "2025-08-26"
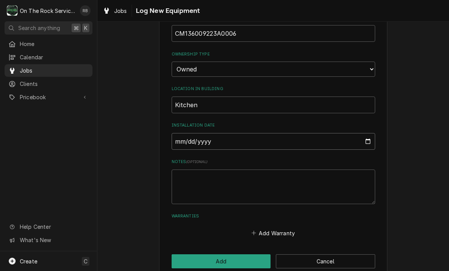
scroll to position [229, 0]
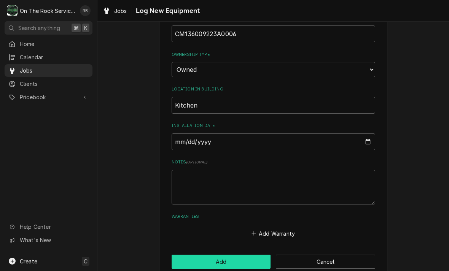
click at [220, 255] on button "Add" at bounding box center [221, 262] width 99 height 14
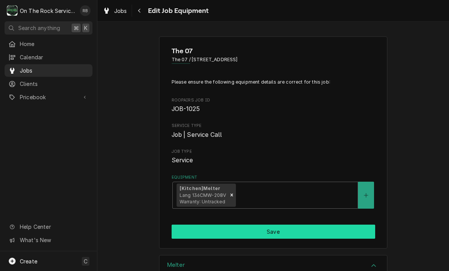
click at [317, 225] on button "Save" at bounding box center [274, 232] width 204 height 14
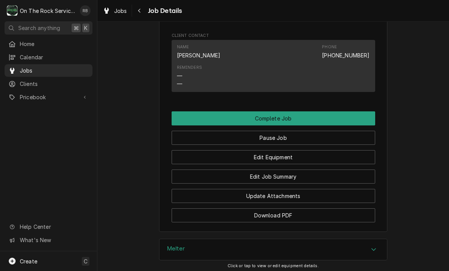
scroll to position [525, 0]
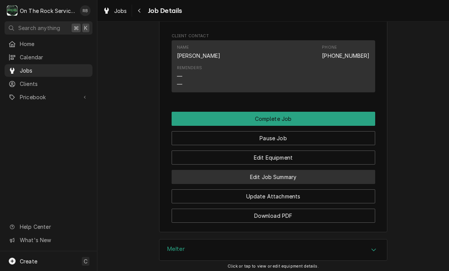
click at [323, 175] on button "Edit Job Summary" at bounding box center [274, 177] width 204 height 14
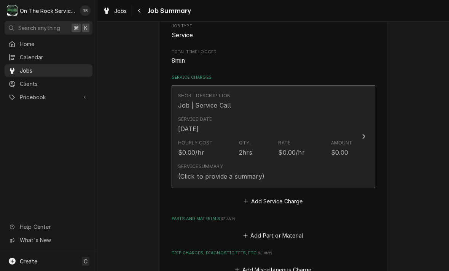
click at [365, 134] on icon "Update Line Item" at bounding box center [363, 136] width 3 height 5
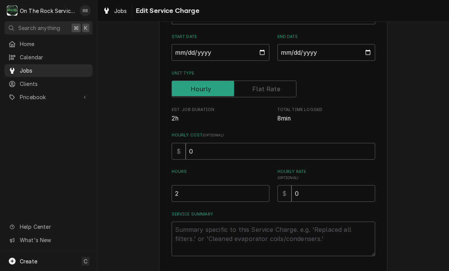
scroll to position [103, 0]
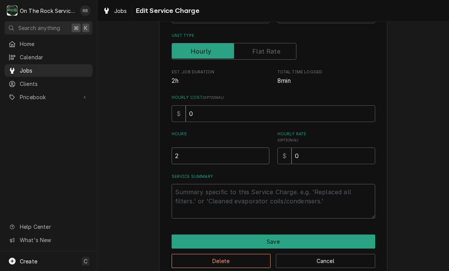
click at [196, 153] on input "2" at bounding box center [221, 156] width 98 height 17
type textarea "x"
type input "1"
click at [209, 197] on textarea "Service Summary" at bounding box center [274, 201] width 204 height 35
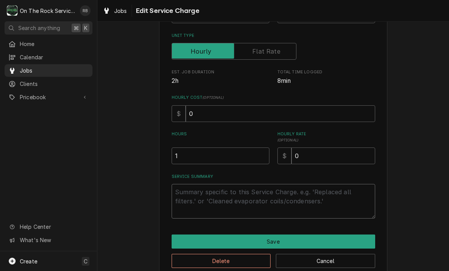
type textarea "x"
type textarea "8"
type textarea "x"
type textarea "8-"
type textarea "x"
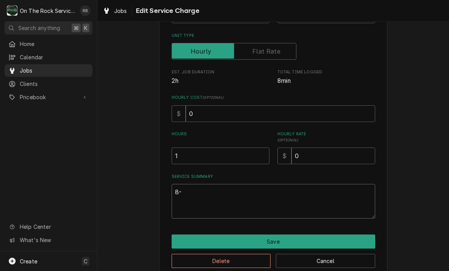
type textarea "8-2"
type textarea "x"
type textarea "8-26"
type textarea "x"
type textarea "8-26-"
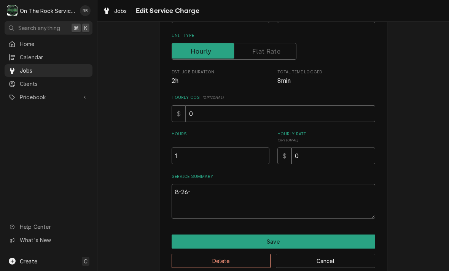
type textarea "x"
type textarea "8-26-2"
type textarea "x"
type textarea "[DATE]"
type textarea "x"
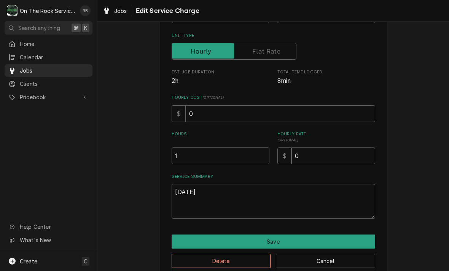
type textarea "8-26-202"
type textarea "x"
type textarea "[DATE]"
type textarea "x"
type textarea "[DATE]"
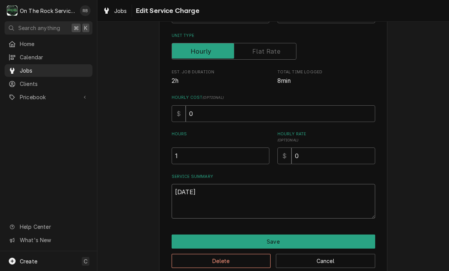
type textarea "x"
type textarea "[DATE] R"
type textarea "x"
type textarea "[DATE] Ra"
type textarea "x"
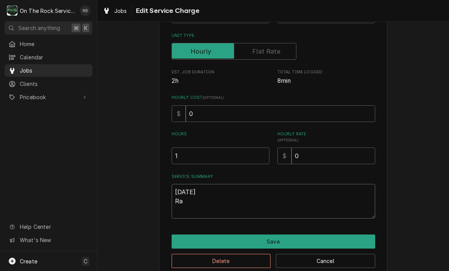
type textarea "[DATE] [PERSON_NAME]"
type textarea "x"
type textarea "8-26-2025 Ray"
type textarea "x"
type textarea "8-26-2025 Ray p"
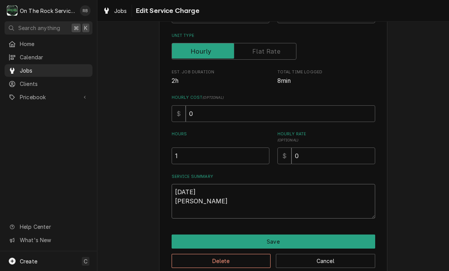
type textarea "x"
type textarea "8-26-2025 Ray pr"
type textarea "x"
type textarea "8-26-2025 Ray pro"
type textarea "x"
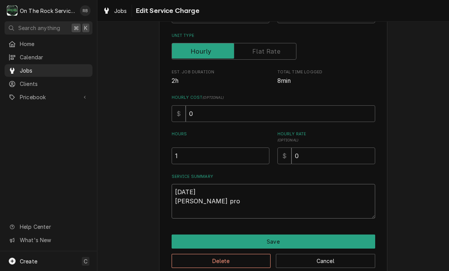
type textarea "8-26-2025 Ray prov"
type textarea "x"
type textarea "8-26-2025 Ray provi"
type textarea "x"
type textarea "8-26-2025 Ray provid"
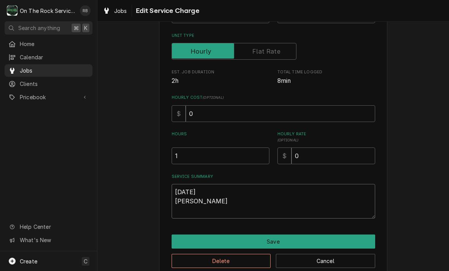
type textarea "x"
type textarea "8-26-2025 Ray provide"
type textarea "x"
type textarea "8-26-2025 Ray provided"
type textarea "x"
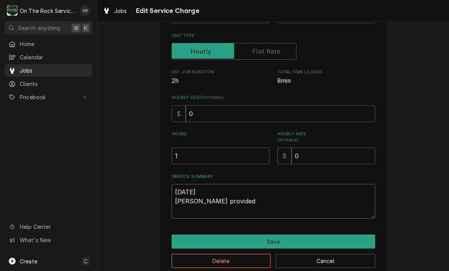
type textarea "8-26-2025 Ray provided"
type textarea "x"
type textarea "8-26-2025 Ray provided s"
type textarea "x"
type textarea "8-26-2025 Ray provided ser"
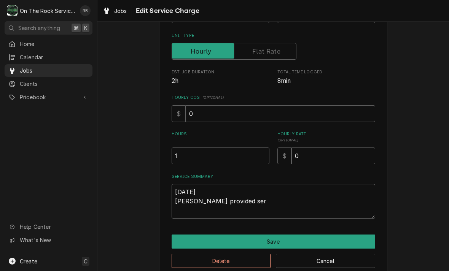
type textarea "x"
type textarea "8-26-2025 Ray provided serv"
type textarea "x"
type textarea "8-26-2025 Ray provided servi"
type textarea "x"
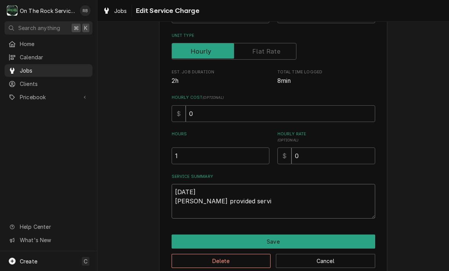
type textarea "8-26-2025 Ray provided servic"
type textarea "x"
type textarea "8-26-2025 Ray provided service"
type textarea "x"
type textarea "8-26-2025 Ray provided service"
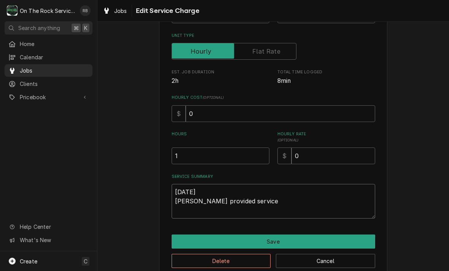
type textarea "x"
type textarea "8-26-2025 Ray provided service p"
type textarea "x"
type textarea "8-26-2025 Ray provided service pa"
type textarea "x"
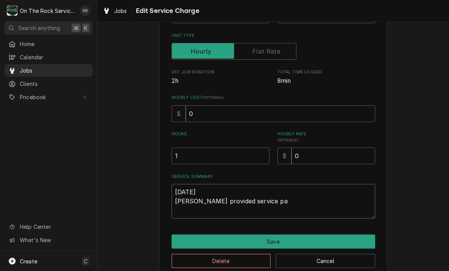
type textarea "8-26-2025 Ray provided service par"
type textarea "x"
type textarea "8-26-2025 Ray provided service part"
type textarea "x"
type textarea "8-26-2025 Ray provided service parts"
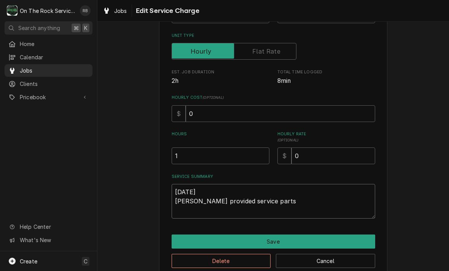
type textarea "x"
type textarea "8-26-2025 Ray provided service parts"
type textarea "x"
type textarea "8-26-2025 Ray provided service parts a"
type textarea "x"
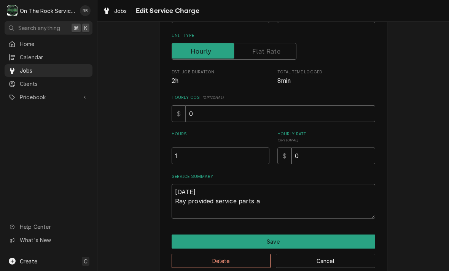
type textarea "8-26-2025 Ray provided service parts an"
type textarea "x"
type textarea "8-26-2025 Ray provided service parts and"
type textarea "x"
type textarea "8-26-2025 Ray provided service parts and"
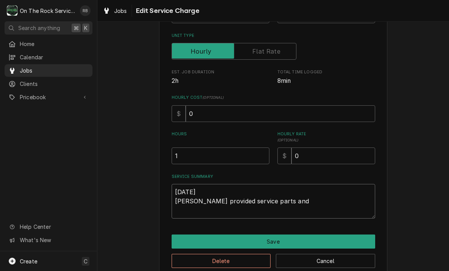
type textarea "x"
type textarea "8-26-2025 Ray provided service parts and l"
type textarea "x"
type textarea "8-26-2025 Ray provided service parts and la"
type textarea "x"
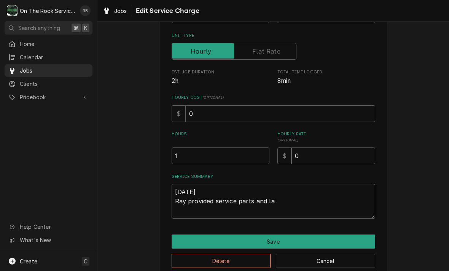
type textarea "8-26-2025 Ray provided service parts and lab"
type textarea "x"
type textarea "8-26-2025 Ray provided service parts and labo"
type textarea "x"
type textarea "8-26-2025 Ray provided service parts and labor"
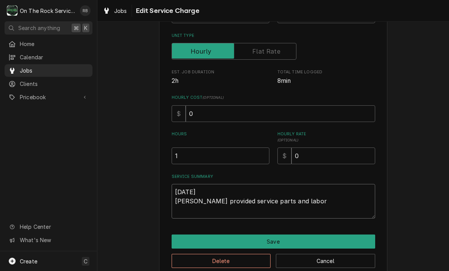
type textarea "x"
type textarea "8-26-2025 Ray provided service parts and labor"
type textarea "x"
type textarea "8-26-2025 Ray provided service parts and labor t"
type textarea "x"
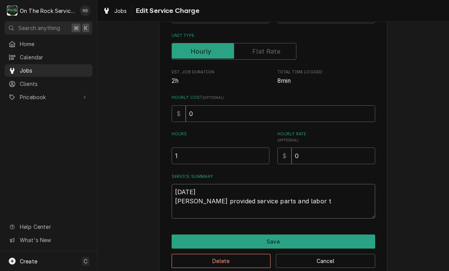
type textarea "8-26-2025 Ray provided service parts and labor to"
type textarea "x"
type textarea "8-26-2025 Ray provided service parts and labor to"
type textarea "x"
type textarea "8-26-2025 Ray provided service parts and labor to d"
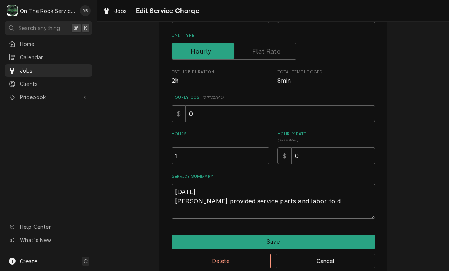
type textarea "x"
type textarea "8-26-2025 Ray provided service parts and labor to di"
type textarea "x"
type textarea "8-26-2025 Ray provided service parts and labor to diagnose"
type textarea "x"
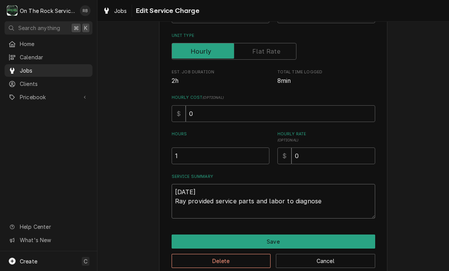
type textarea "8-26-2025 Ray provided service parts and labor to diagnose"
type textarea "x"
type textarea "8-26-2025 Ray provided service parts and labor to diagnose t"
type textarea "x"
type textarea "8-26-2025 Ray provided service parts and labor to diagnose th"
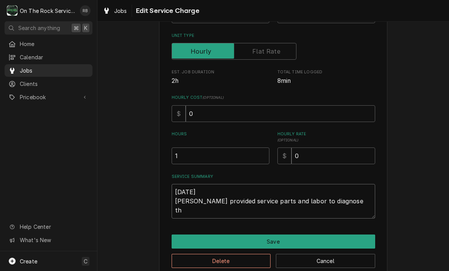
type textarea "x"
type textarea "8-26-2025 Ray provided service parts and labor to diagnose the"
type textarea "x"
type textarea "8-26-2025 Ray provided service parts and labor to diagnose the"
type textarea "x"
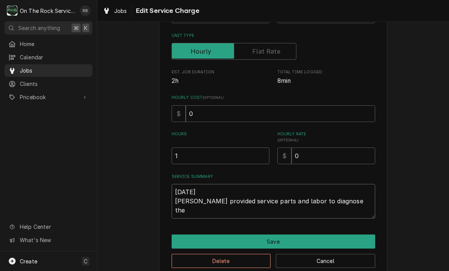
type textarea "8-26-2025 Ray provided service parts and labor to diagnose the c"
type textarea "x"
type textarea "8-26-2025 Ray provided service parts and labor to diagnose the ch"
type textarea "x"
type textarea "8-26-2025 Ray provided service parts and labor to diagnose the che"
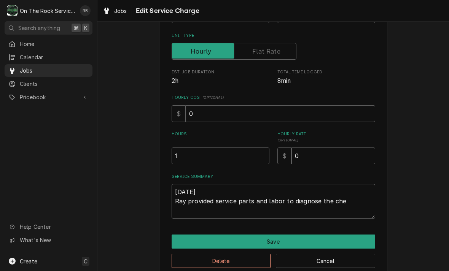
type textarea "x"
type textarea "8-26-2025 Ray provided service parts and labor to diagnose the chee"
type textarea "x"
type textarea "8-26-2025 Ray provided service parts and labor to diagnose the chees"
type textarea "x"
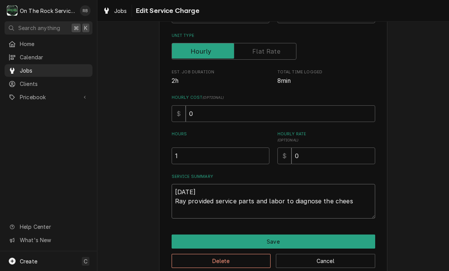
type textarea "8-26-2025 Ray provided service parts and labor to diagnose the cheese"
type textarea "x"
type textarea "8-26-2025 Ray provided service parts and labor to diagnose the cheese"
type textarea "x"
type textarea "8-26-2025 Ray provided service parts and labor to diagnose the cheese m"
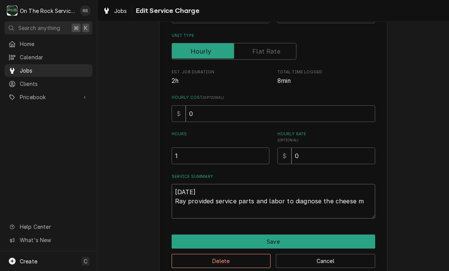
type textarea "x"
type textarea "8-26-2025 Ray provided service parts and labor to diagnose the cheese me"
type textarea "x"
type textarea "8-26-2025 Ray provided service parts and labor to diagnose the cheese mel"
type textarea "x"
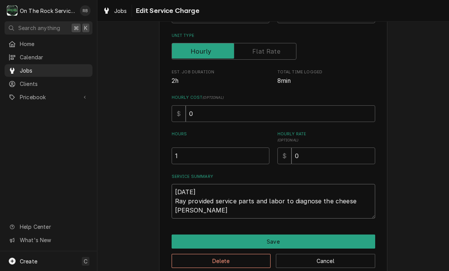
type textarea "8-26-2025 Ray provided service parts and labor to diagnose the cheese melt"
type textarea "x"
type textarea "8-26-2025 Ray provided service parts and labor to diagnose the cheese melte"
type textarea "x"
type textarea "8-26-2025 Ray provided service parts and labor to diagnose the cheese melter"
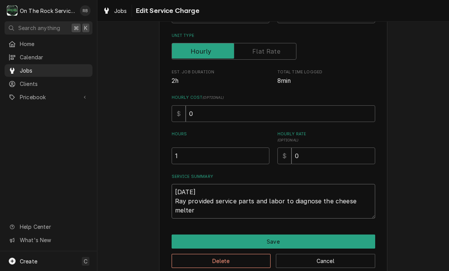
type textarea "x"
type textarea "8-26-2025 Ray provided service parts and labor to diagnose the cheese melter."
type textarea "x"
type textarea "8-26-2025 Ray provided service parts and labor to diagnose the cheese melter."
type textarea "x"
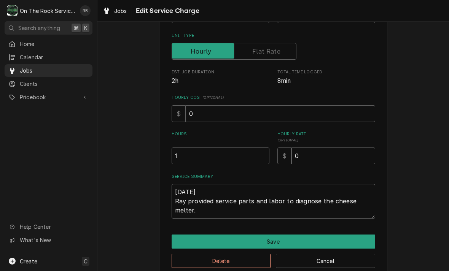
type textarea "8-26-2025 Ray provided service parts and labor to diagnose the cheese melter. T"
type textarea "x"
type textarea "8-26-2025 Ray provided service parts and labor to diagnose the cheese melter. Te"
type textarea "x"
type textarea "8-26-2025 Ray provided service parts and labor to diagnose the cheese melter. T…"
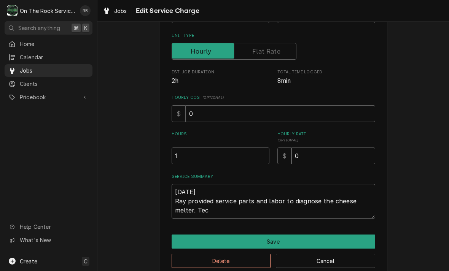
type textarea "x"
type textarea "8-26-2025 Ray provided service parts and labor to diagnose the cheese melter. T…"
type textarea "x"
type textarea "8-26-2025 Ray provided service parts and labor to diagnose the cheese melter. T…"
type textarea "x"
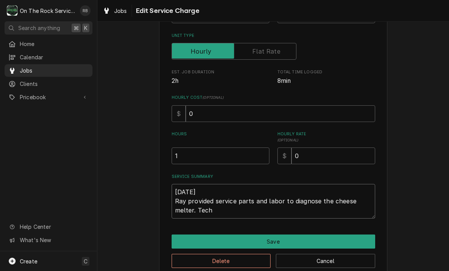
type textarea "8-26-2025 Ray provided service parts and labor to diagnose the cheese melter. T…"
type textarea "x"
type textarea "8-26-2025 Ray provided service parts and labor to diagnose the cheese melter. T…"
type textarea "x"
type textarea "8-26-2025 Ray provided service parts and labor to diagnose the cheese melter. T…"
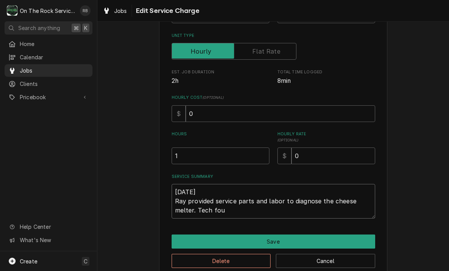
type textarea "x"
type textarea "8-26-2025 Ray provided service parts and labor to diagnose the cheese melter. T…"
type textarea "x"
type textarea "8-26-2025 Ray provided service parts and labor to diagnose the cheese melter. T…"
type textarea "x"
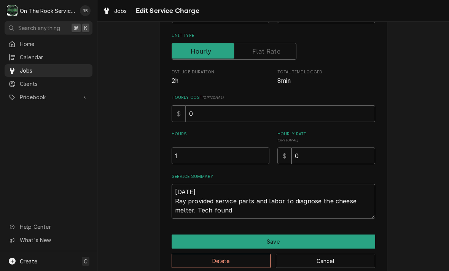
type textarea "8-26-2025 Ray provided service parts and labor to diagnose the cheese melter. T…"
type textarea "x"
type textarea "8-26-2025 Ray provided service parts and labor to diagnose the cheese melter. T…"
type textarea "x"
type textarea "8-26-2025 Ray provided service parts and labor to diagnose the cheese melter. T…"
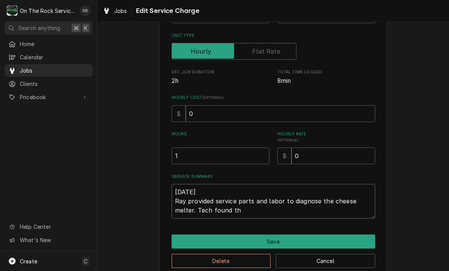
type textarea "x"
type textarea "8-26-2025 Ray provided service parts and labor to diagnose the cheese melter. T…"
type textarea "x"
type textarea "8-26-2025 Ray provided service parts and labor to diagnose the cheese melter. T…"
type textarea "x"
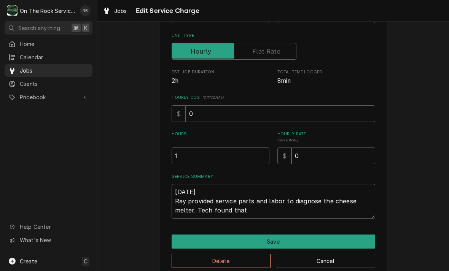
type textarea "8-26-2025 Ray provided service parts and labor to diagnose the cheese melter. T…"
type textarea "x"
type textarea "8-26-2025 Ray provided service parts and labor to diagnose the cheese melter. T…"
type textarea "x"
type textarea "8-26-2025 Ray provided service parts and labor to diagnose the cheese melter. T…"
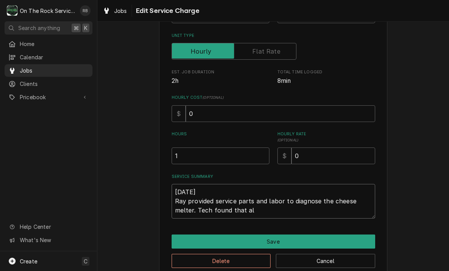
type textarea "x"
type textarea "8-26-2025 Ray provided service parts and labor to diagnose the cheese melter. T…"
type textarea "x"
type textarea "8-26-2025 Ray provided service parts and labor to diagnose the cheese melter. T…"
type textarea "x"
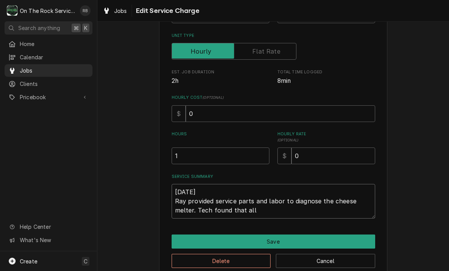
type textarea "8-26-2025 Ray provided service parts and labor to diagnose the cheese melter. T…"
type textarea "x"
type textarea "8-26-2025 Ray provided service parts and labor to diagnose the cheese melter. T…"
type textarea "x"
type textarea "8-26-2025 Ray provided service parts and labor to diagnose the cheese melter. T…"
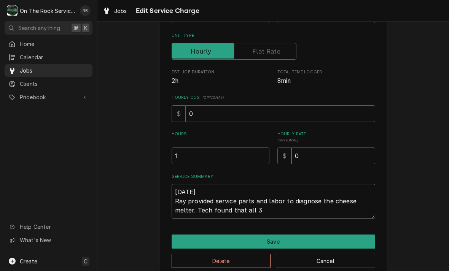
type textarea "x"
type textarea "8-26-2025 Ray provided service parts and labor to diagnose the cheese melter. T…"
type textarea "x"
type textarea "8-26-2025 Ray provided service parts and labor to diagnose the cheese melter. T…"
type textarea "x"
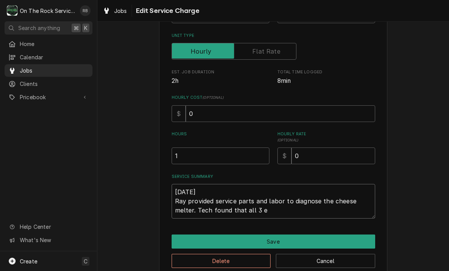
type textarea "8-26-2025 Ray provided service parts and labor to diagnose the cheese melter. T…"
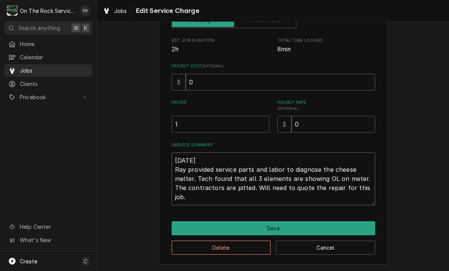
scroll to position [134, 0]
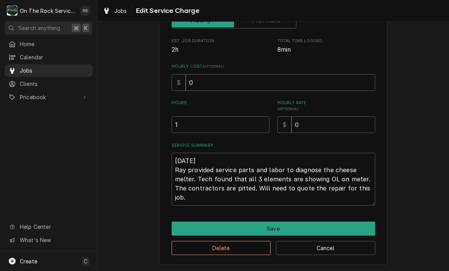
click at [340, 216] on div "Use the fields below to edit this service charge Short Description Job | Servic…" at bounding box center [273, 84] width 228 height 363
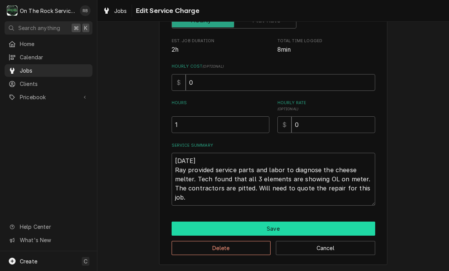
click at [341, 222] on button "Save" at bounding box center [274, 229] width 204 height 14
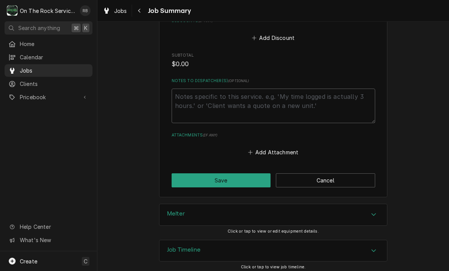
scroll to position [435, 0]
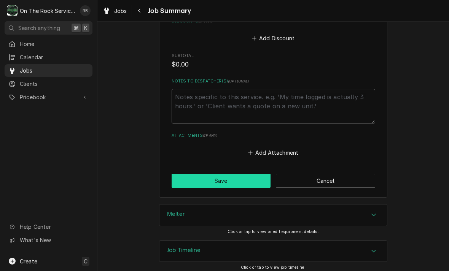
click at [240, 176] on button "Save" at bounding box center [221, 181] width 99 height 14
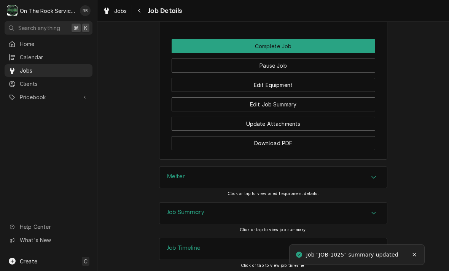
scroll to position [675, 0]
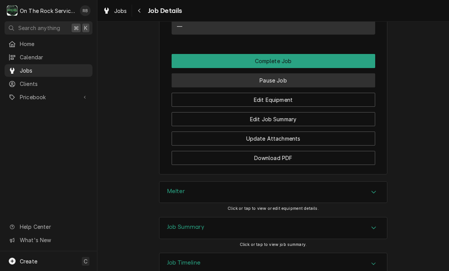
click at [287, 78] on button "Pause Job" at bounding box center [274, 80] width 204 height 14
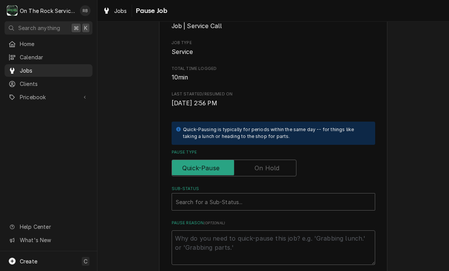
scroll to position [126, 0]
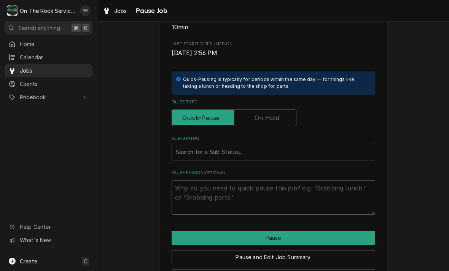
click at [285, 113] on input "Pause Type" at bounding box center [234, 118] width 118 height 17
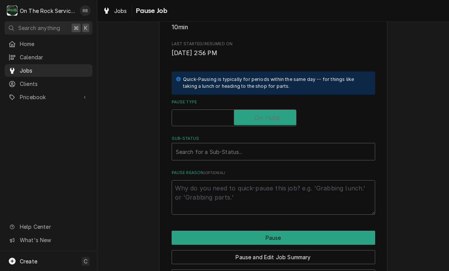
checkbox input "true"
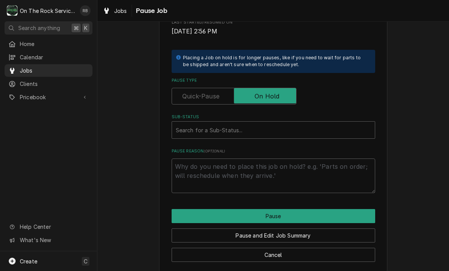
scroll to position [150, 0]
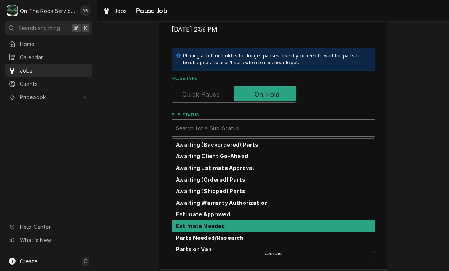
click at [201, 224] on strong "Estimate Needed" at bounding box center [200, 226] width 49 height 6
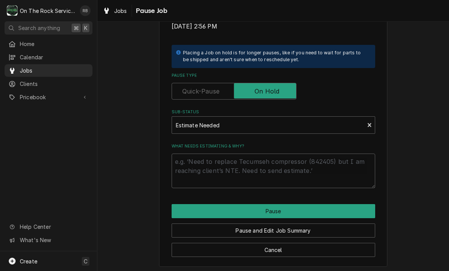
scroll to position [153, 0]
click at [189, 161] on textarea "What needs estimating & why?" at bounding box center [274, 171] width 204 height 35
type textarea "x"
type textarea "R"
type textarea "x"
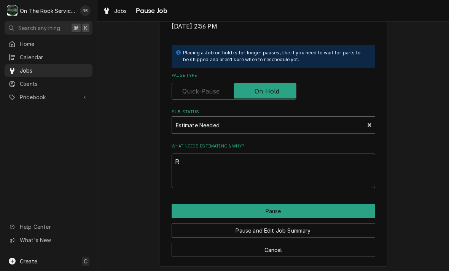
type textarea "Re"
type textarea "x"
type textarea "Rep"
type textarea "x"
type textarea "Repl"
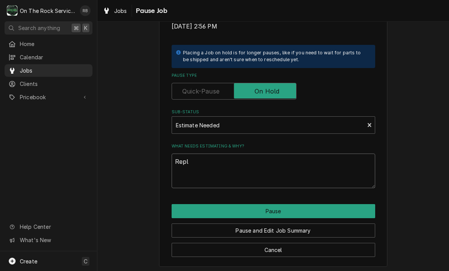
type textarea "x"
type textarea "Repla"
type textarea "x"
type textarea "Replac"
type textarea "x"
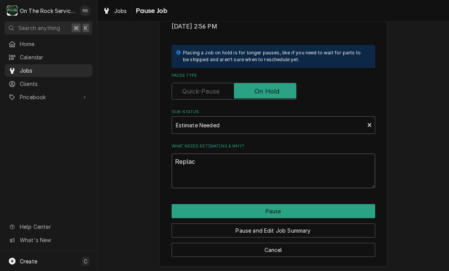
type textarea "Replaci"
type textarea "x"
type textarea "Replacin"
type textarea "x"
type textarea "Replacing"
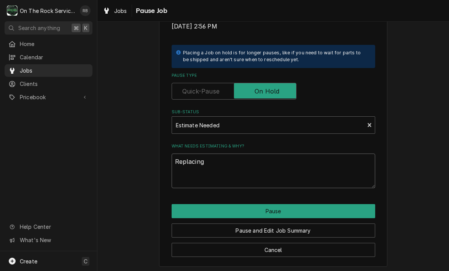
type textarea "x"
type textarea "Replacing"
type textarea "x"
type textarea "Replacing t"
type textarea "x"
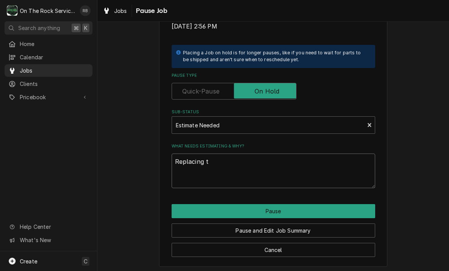
type textarea "Replacing th"
type textarea "x"
type textarea "Replacing the"
type textarea "x"
type textarea "Replacing the"
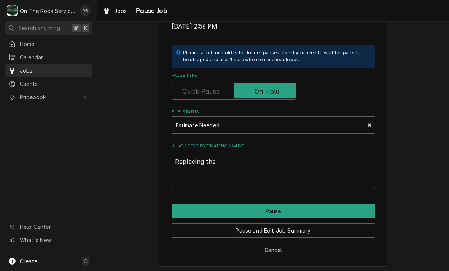
type textarea "x"
type textarea "Replacing the e"
type textarea "x"
type textarea "Replacing the el"
type textarea "x"
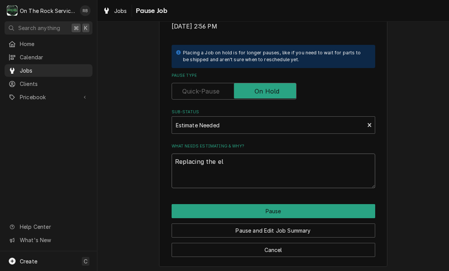
type textarea "Replacing the ele"
type textarea "x"
type textarea "Replacing the elem"
type textarea "x"
type textarea "Replacing the eleme"
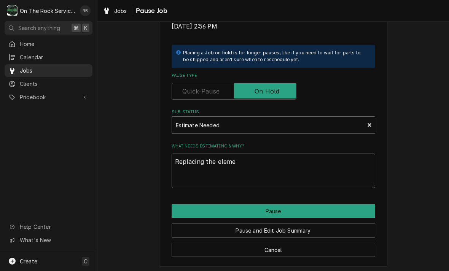
type textarea "x"
type textarea "Replacing the elemen"
type textarea "x"
type textarea "Replacing the element"
type textarea "x"
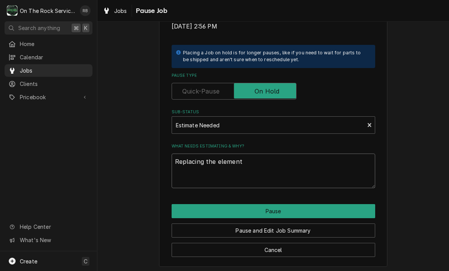
type textarea "Replacing the elements"
type textarea "x"
type textarea "Replacing the elements"
type textarea "x"
type textarea "Replacing the elements a"
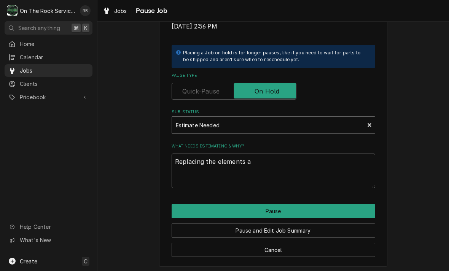
type textarea "x"
type textarea "Replacing the elements an"
type textarea "x"
type textarea "Replacing the elements and"
type textarea "x"
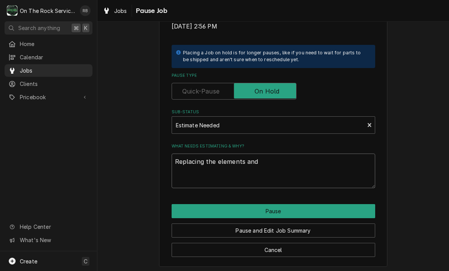
type textarea "Replacing the elements and"
type textarea "x"
type textarea "Replacing the elements and c"
type textarea "x"
type textarea "Replacing the elements and co"
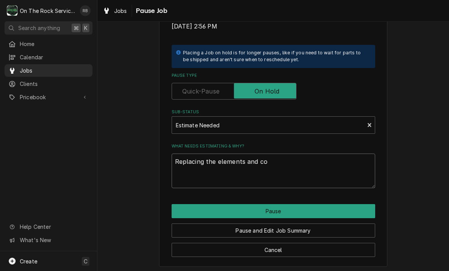
type textarea "x"
type textarea "Replacing the elements and con"
type textarea "x"
type textarea "Replacing the elements and cont"
type textarea "x"
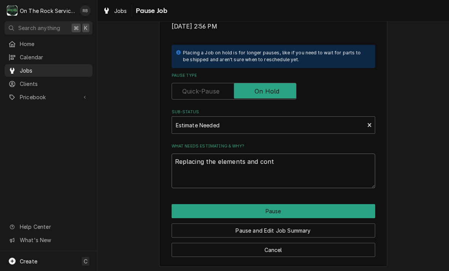
type textarea "Replacing the elements and conta"
type textarea "x"
type textarea "Replacing the elements and contac"
type textarea "x"
type textarea "Replacing the elements and contact"
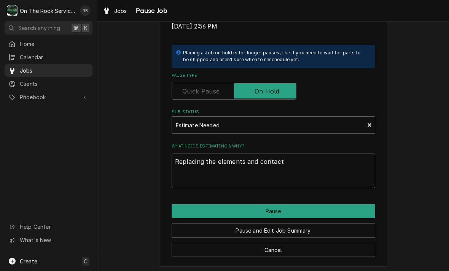
type textarea "x"
type textarea "Replacing the elements and contacto"
type textarea "x"
type textarea "Replacing the elements and contactor"
type textarea "x"
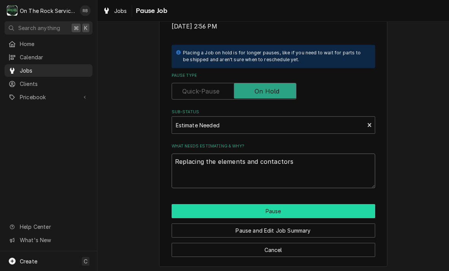
type textarea "Replacing the elements and contactors"
click at [305, 207] on button "Pause" at bounding box center [274, 211] width 204 height 14
type textarea "x"
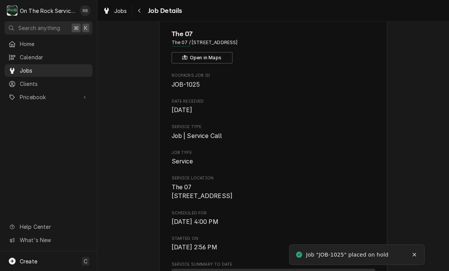
scroll to position [42, 0]
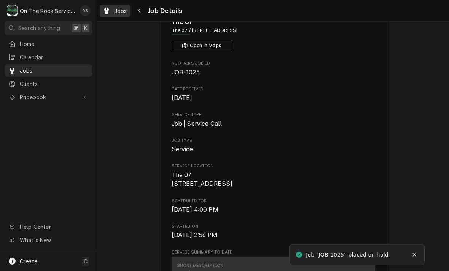
click at [126, 11] on span "Jobs" at bounding box center [120, 11] width 13 height 8
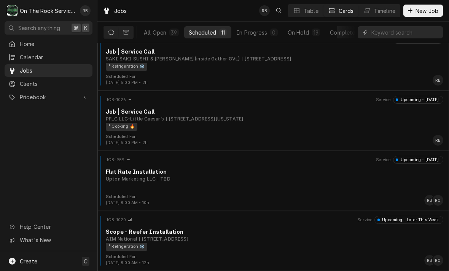
scroll to position [434, 0]
